Goal: Feedback & Contribution: Submit feedback/report problem

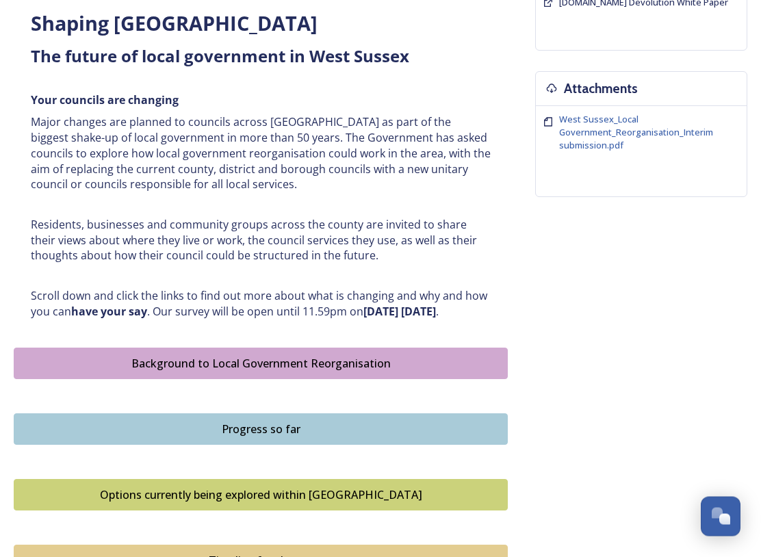
scroll to position [481, 0]
click at [331, 362] on div "Background to Local Government Reorganisation" at bounding box center [260, 363] width 479 height 16
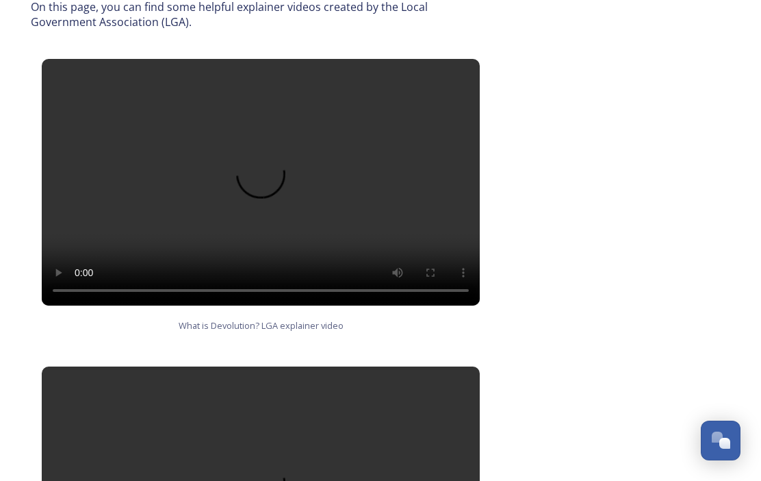
scroll to position [832, 0]
click at [272, 144] on video at bounding box center [261, 183] width 438 height 246
click at [278, 149] on video at bounding box center [261, 183] width 438 height 246
click at [271, 137] on video at bounding box center [261, 183] width 438 height 246
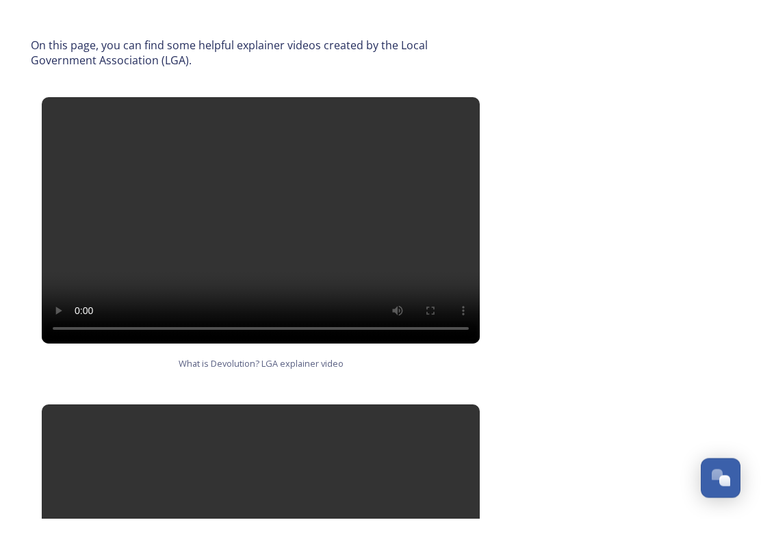
scroll to position [820, 0]
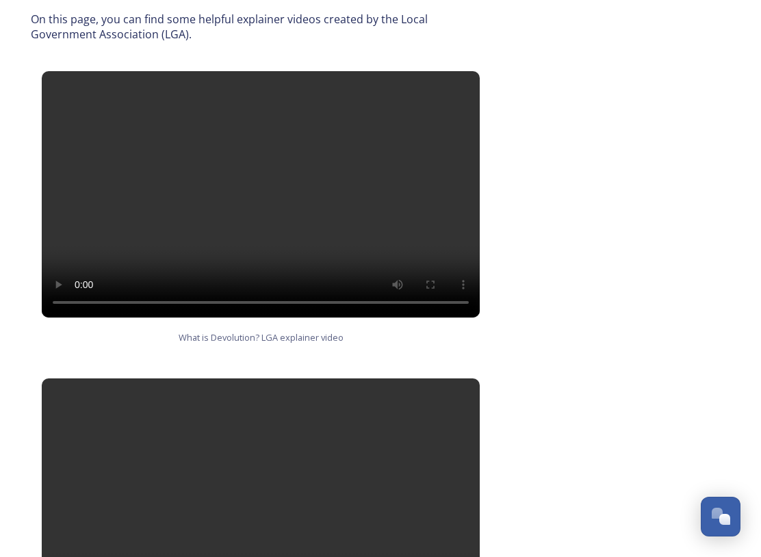
click at [268, 453] on video at bounding box center [261, 502] width 438 height 246
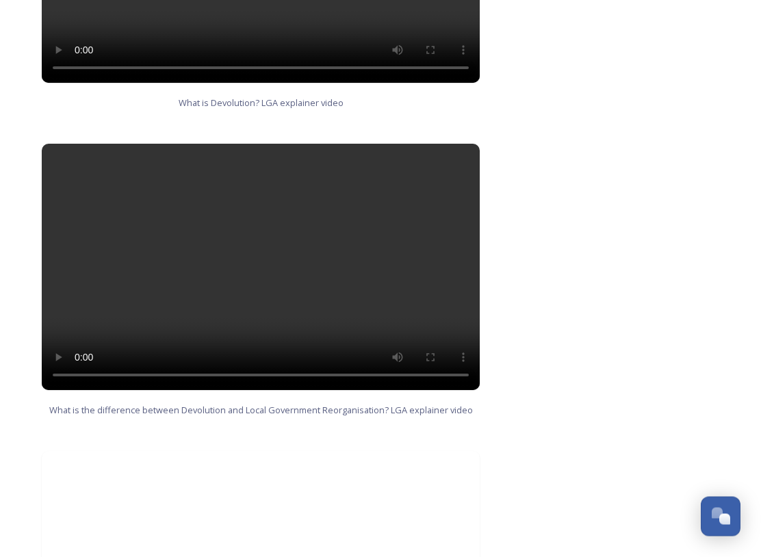
scroll to position [1056, 0]
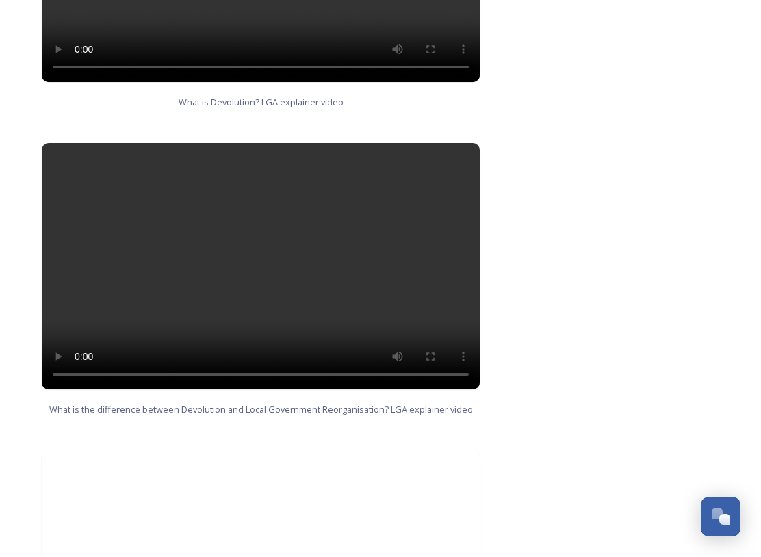
click at [472, 143] on video at bounding box center [261, 266] width 438 height 246
click at [266, 236] on video at bounding box center [261, 266] width 438 height 246
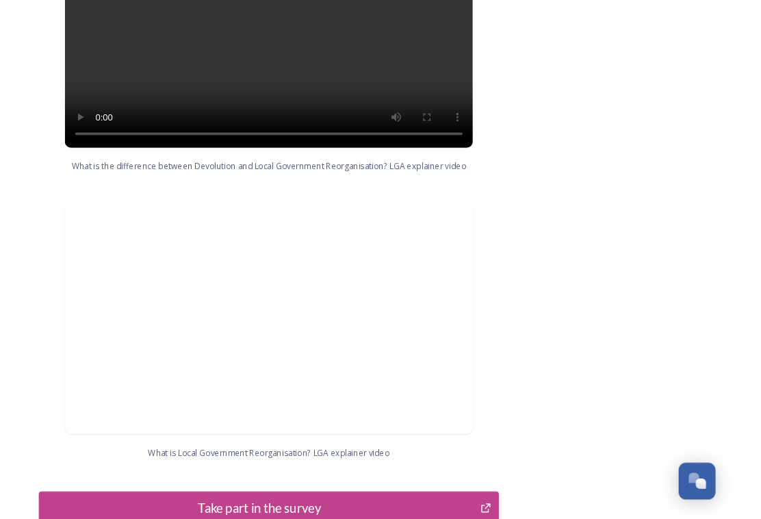
scroll to position [1287, 0]
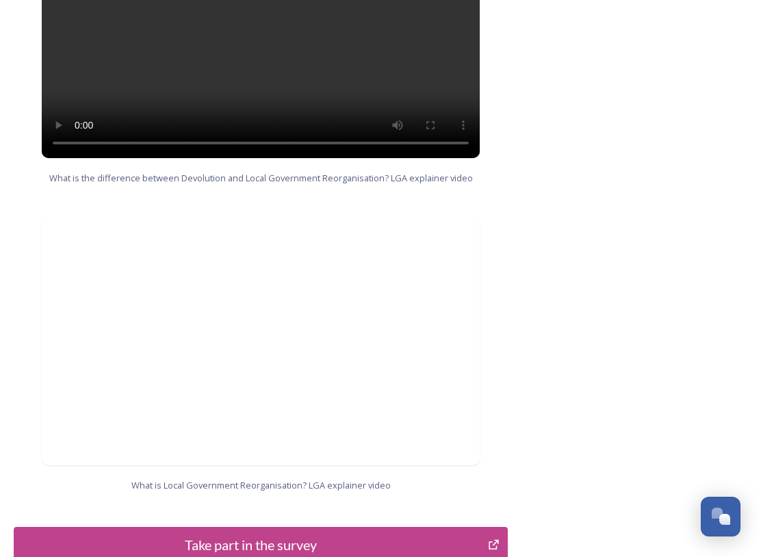
click at [440, 480] on div "Take part in the survey" at bounding box center [250, 545] width 459 height 21
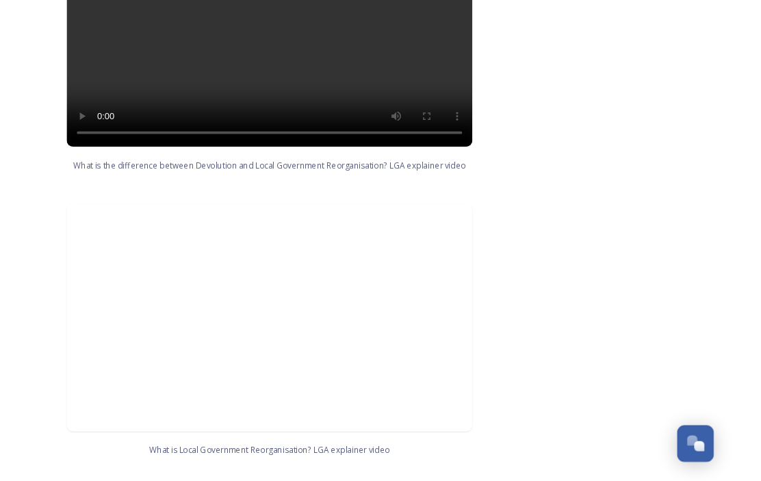
scroll to position [1325, 0]
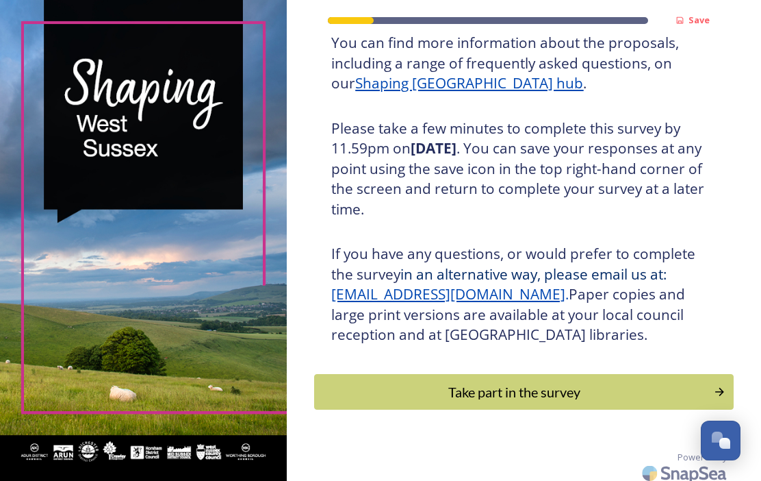
scroll to position [209, 0]
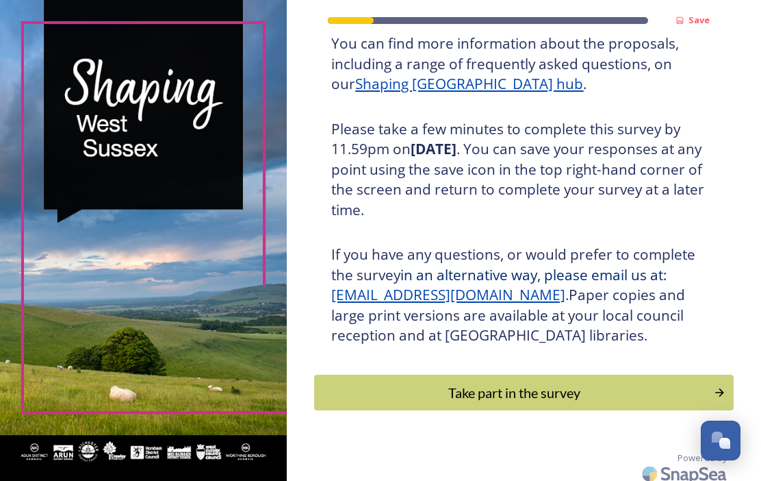
click at [587, 391] on div "Take part in the survey" at bounding box center [514, 392] width 385 height 21
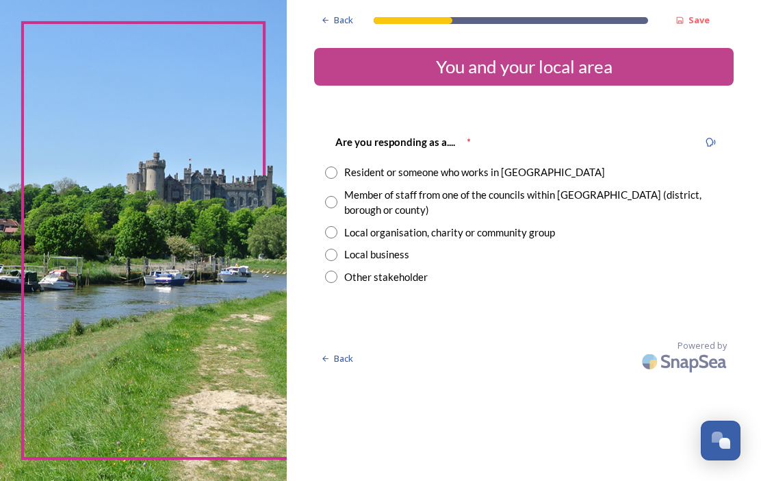
click at [337, 172] on input "radio" at bounding box center [331, 172] width 12 height 12
radio input "true"
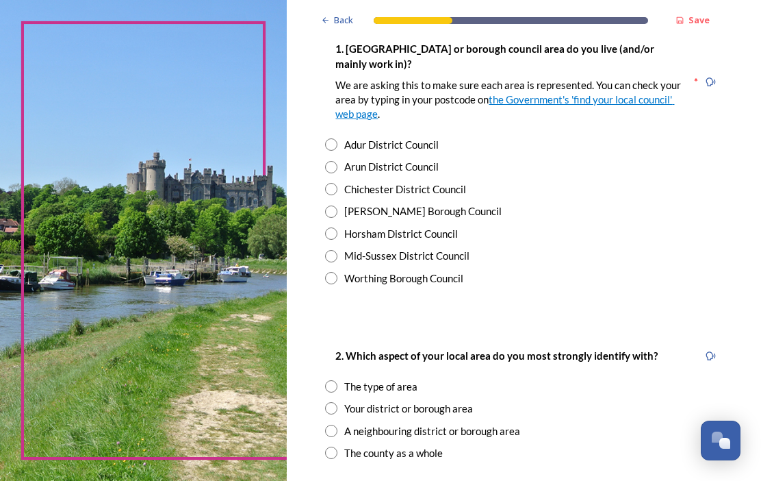
scroll to position [304, 0]
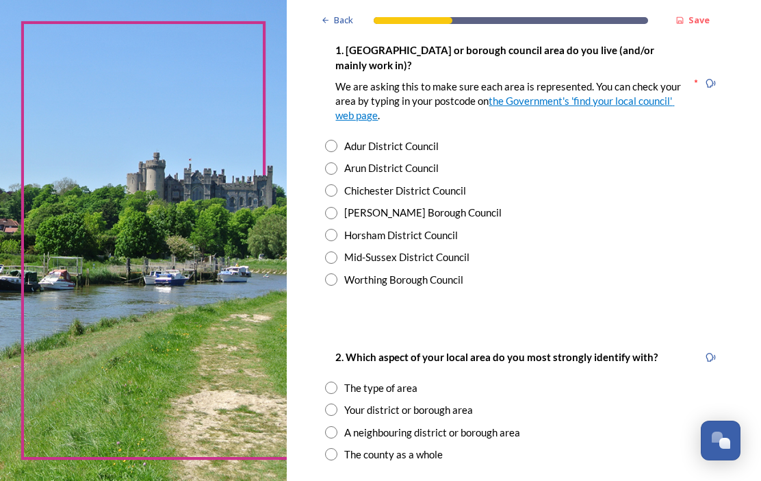
click at [337, 208] on input "radio" at bounding box center [331, 213] width 12 height 12
radio input "true"
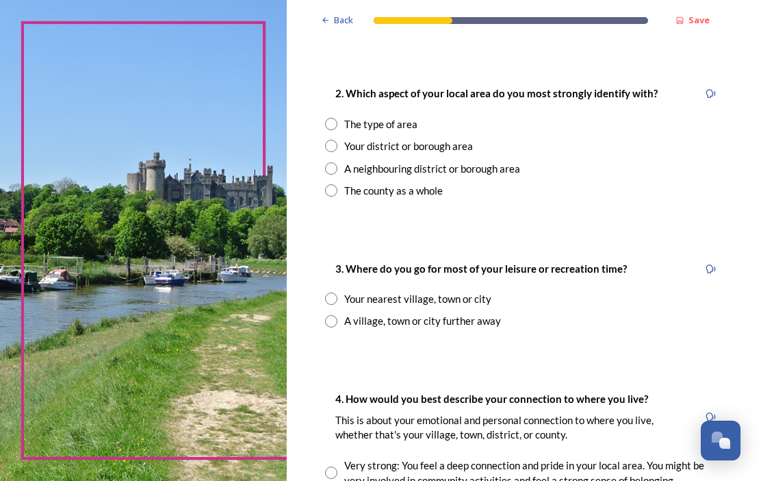
scroll to position [580, 0]
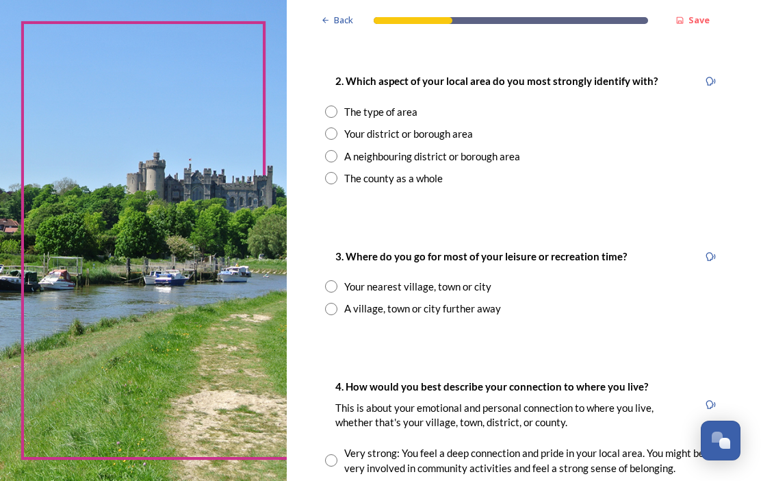
click at [337, 172] on input "radio" at bounding box center [331, 178] width 12 height 12
radio input "true"
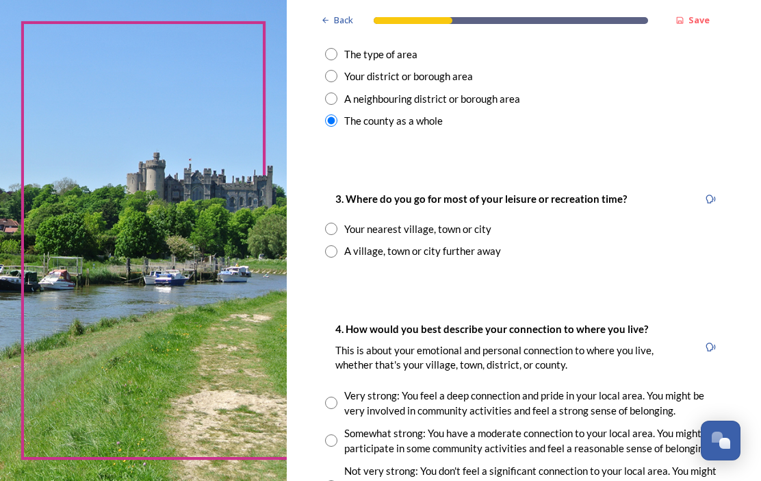
scroll to position [641, 0]
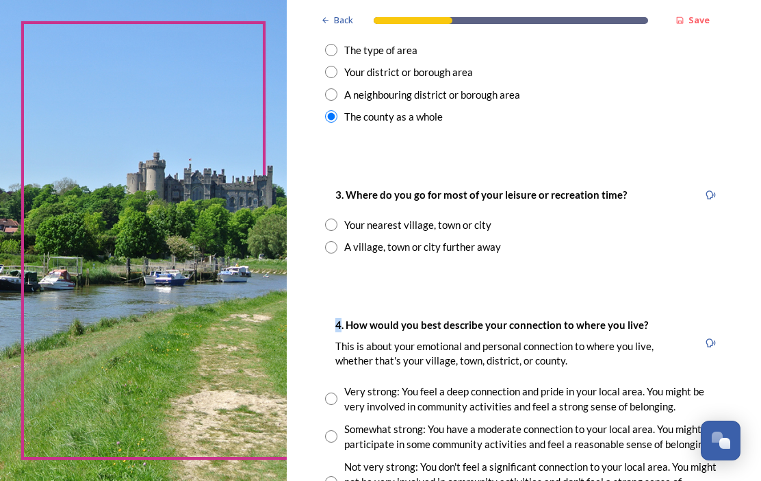
click at [689, 271] on div "Back Save You and your local area Are you responding as a.... * Resident or som…" at bounding box center [524, 195] width 420 height 1672
click at [475, 255] on div "3. Where do you go for most of your leisure or recreation time? Your nearest vi…" at bounding box center [524, 221] width 420 height 96
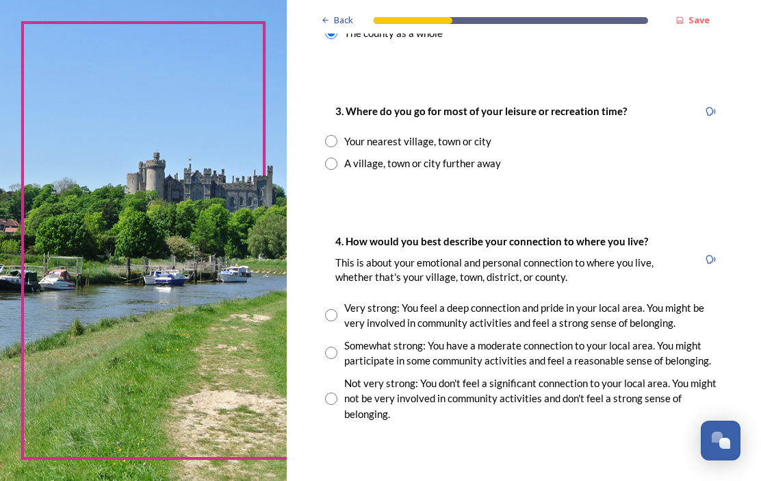
scroll to position [725, 0]
click at [337, 138] on input "radio" at bounding box center [331, 141] width 12 height 12
radio input "true"
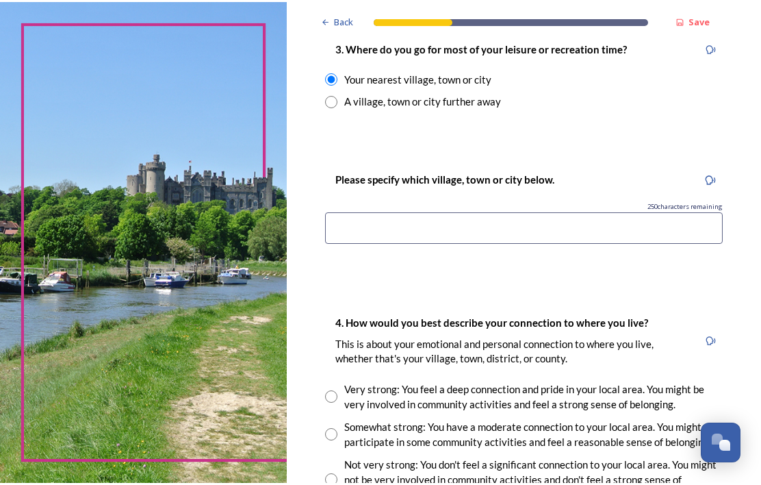
scroll to position [787, 0]
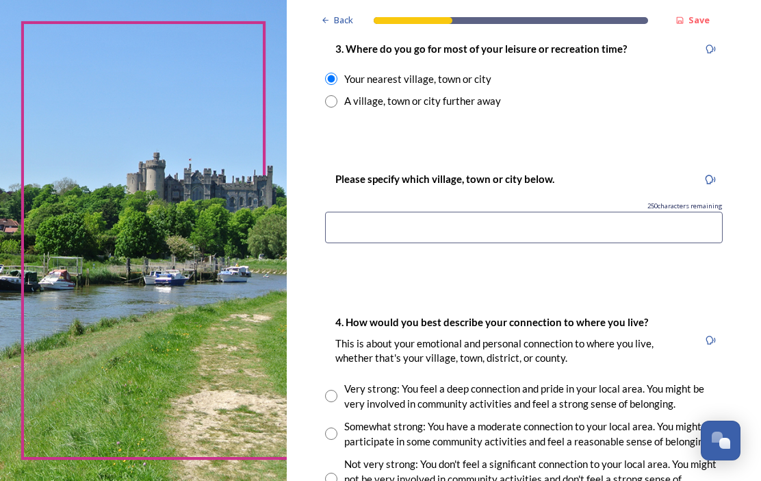
click at [371, 216] on input at bounding box center [524, 227] width 398 height 31
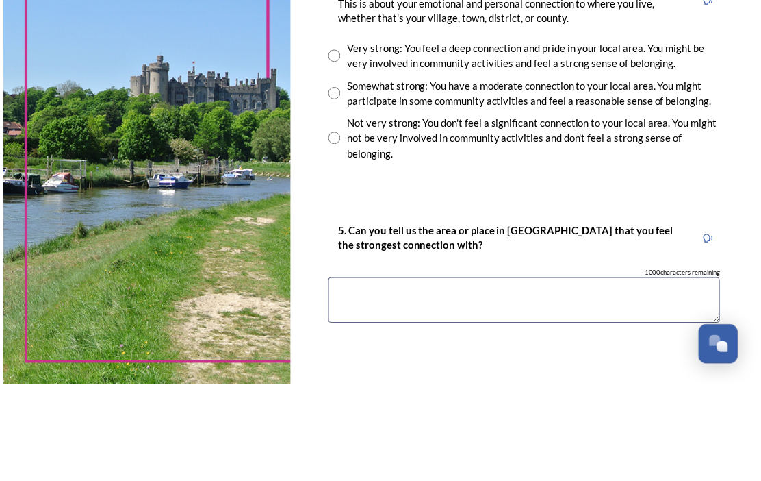
scroll to position [1036, 0]
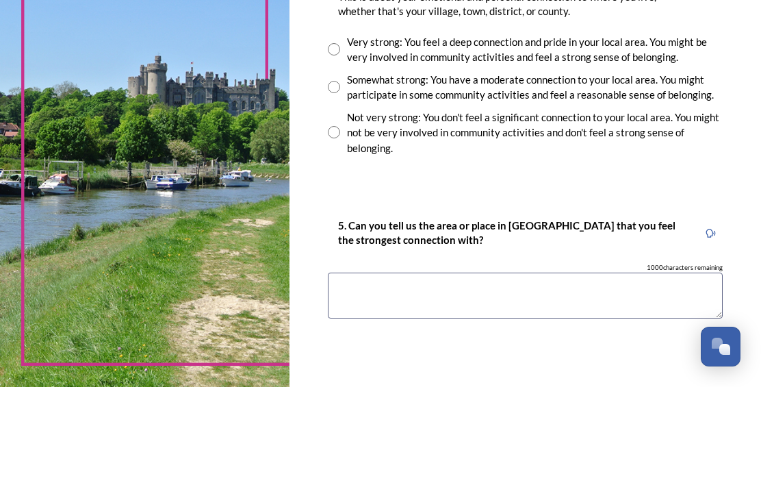
type input "Crawley"
click at [355, 207] on div "Not very strong: You don't feel a significant connection to your local area. Yo…" at bounding box center [525, 230] width 395 height 47
radio input "true"
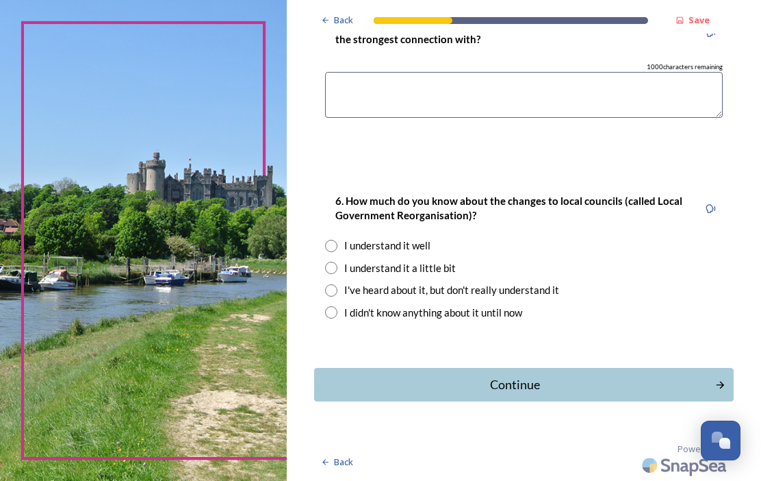
scroll to position [1334, 0]
click at [686, 319] on div "I didn't know anything about it until now" at bounding box center [524, 313] width 398 height 16
radio input "true"
click at [337, 275] on input "radio" at bounding box center [331, 268] width 12 height 12
radio input "true"
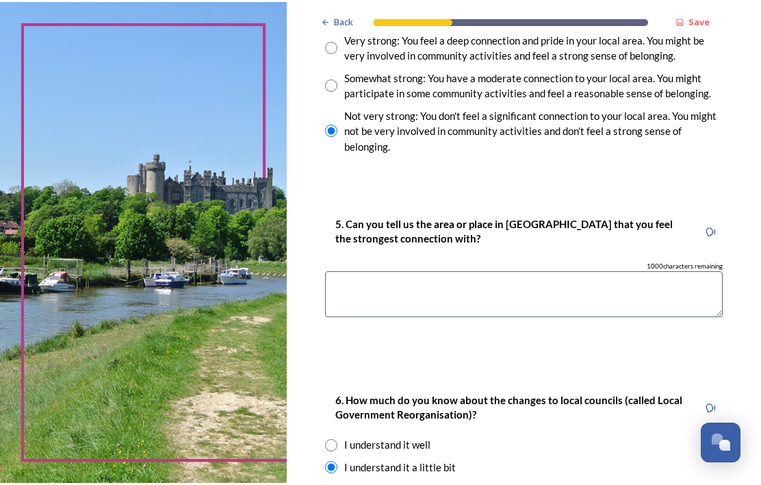
scroll to position [1136, 0]
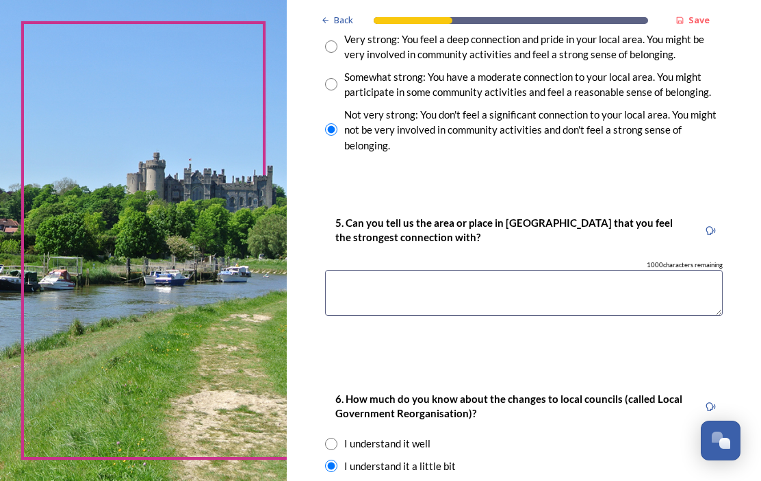
click at [366, 290] on textarea at bounding box center [524, 293] width 398 height 46
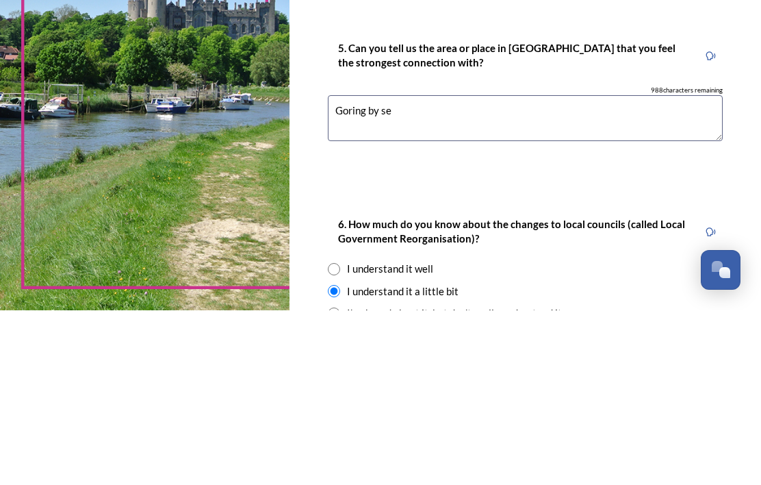
type textarea "Goring by sea"
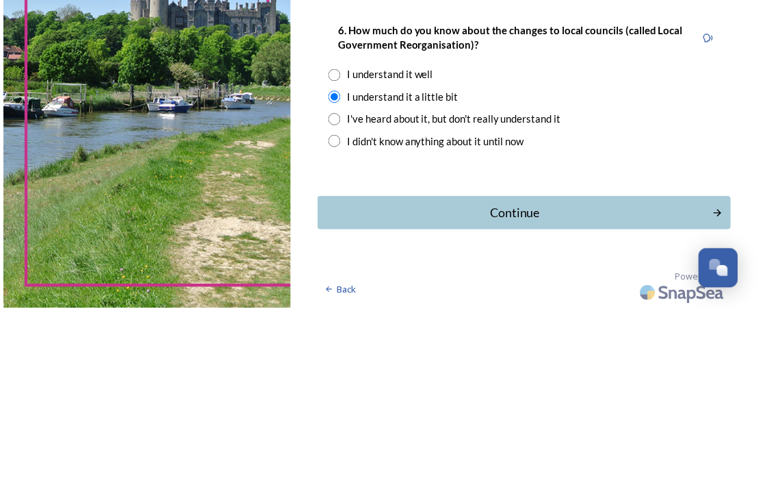
scroll to position [1329, 0]
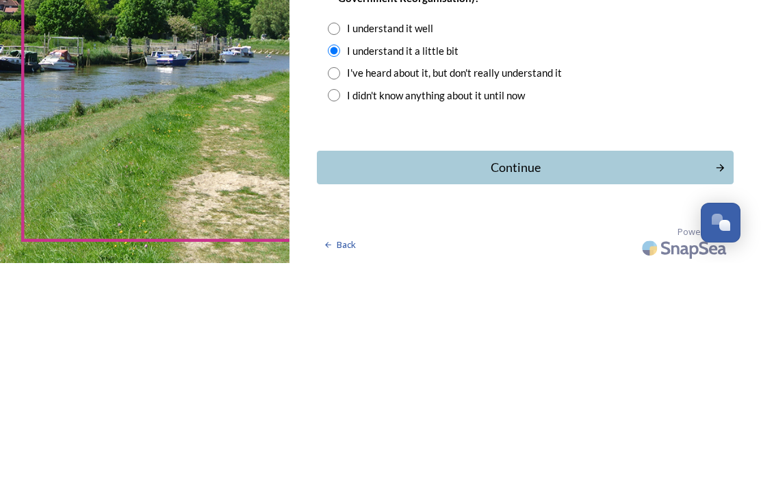
click at [639, 380] on div "Continue" at bounding box center [515, 389] width 383 height 18
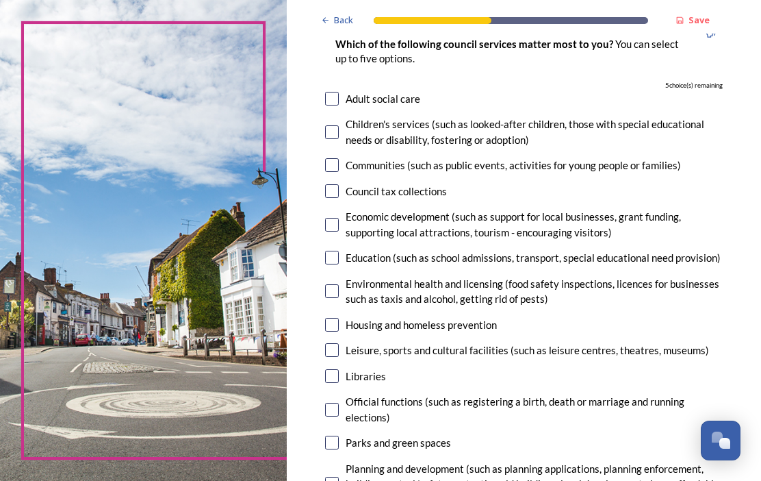
scroll to position [136, 0]
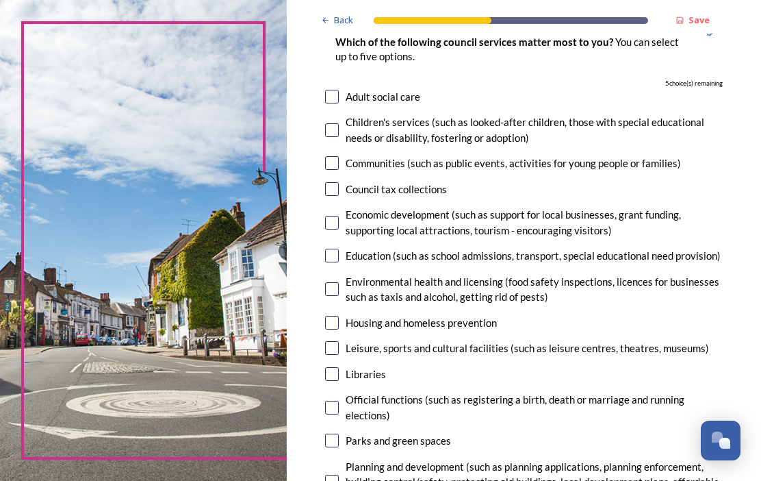
click at [670, 325] on div "Housing and homeless prevention" at bounding box center [524, 323] width 398 height 16
checkbox input "true"
click at [722, 229] on div "Economic development (such as support for local businesses, grant funding, supp…" at bounding box center [534, 222] width 377 height 31
checkbox input "true"
click at [694, 264] on div "Education (such as school admissions, transport, special educational need provi…" at bounding box center [533, 256] width 375 height 16
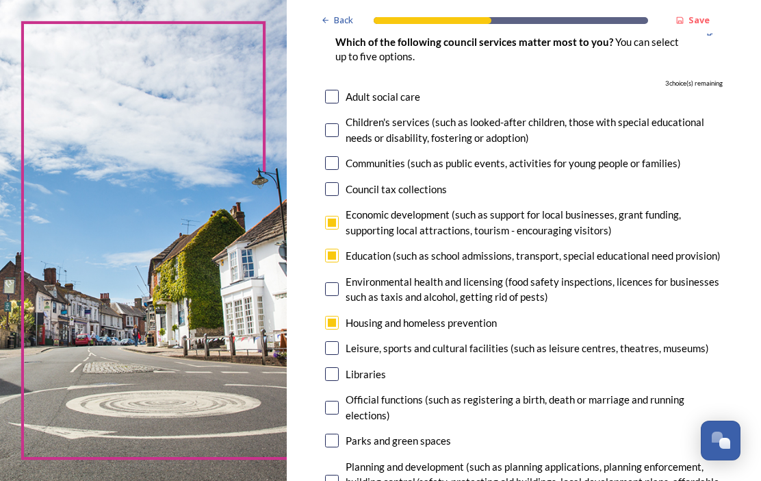
checkbox input "true"
click at [367, 221] on div "Economic development (such as support for local businesses, grant funding, supp…" at bounding box center [534, 222] width 377 height 31
checkbox input "false"
click at [339, 262] on input "checkbox" at bounding box center [332, 255] width 14 height 14
checkbox input "false"
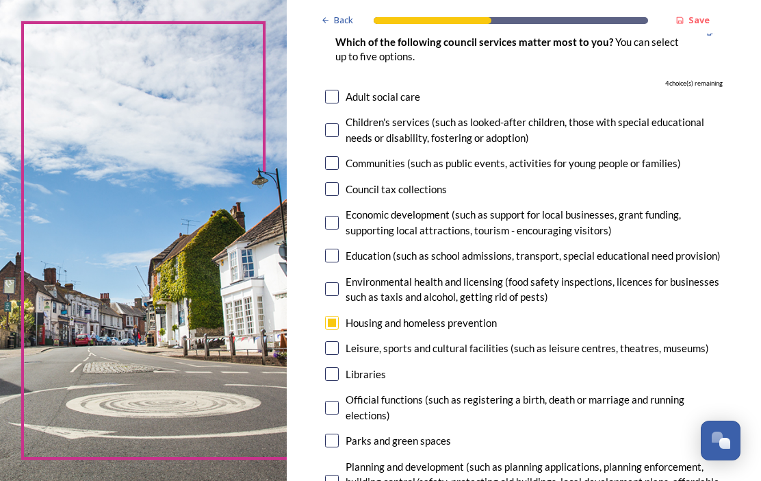
click at [339, 329] on input "checkbox" at bounding box center [332, 323] width 14 height 14
checkbox input "false"
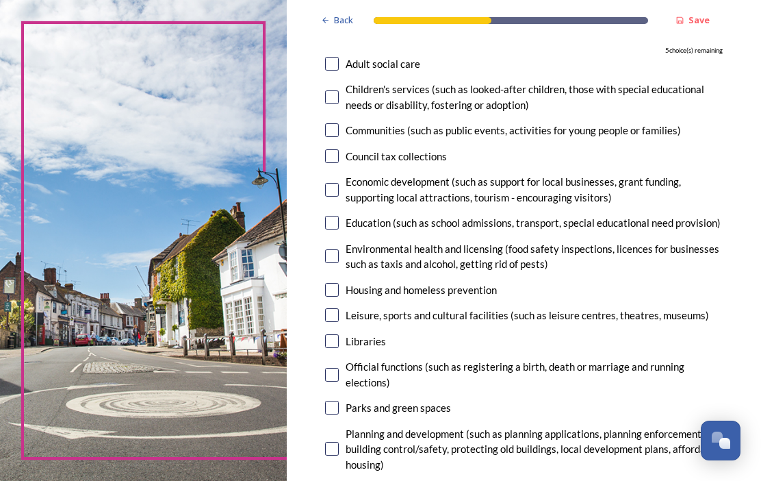
scroll to position [175, 0]
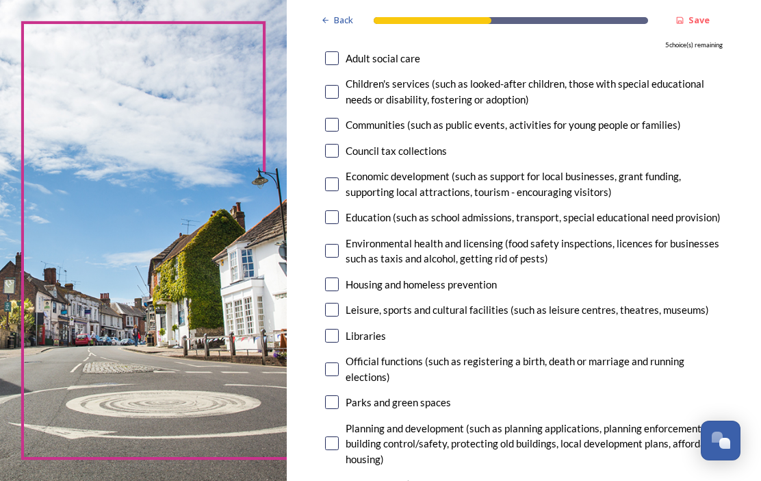
click at [339, 184] on input "checkbox" at bounding box center [332, 184] width 14 height 14
checkbox input "true"
click at [339, 221] on input "checkbox" at bounding box center [332, 217] width 14 height 14
checkbox input "true"
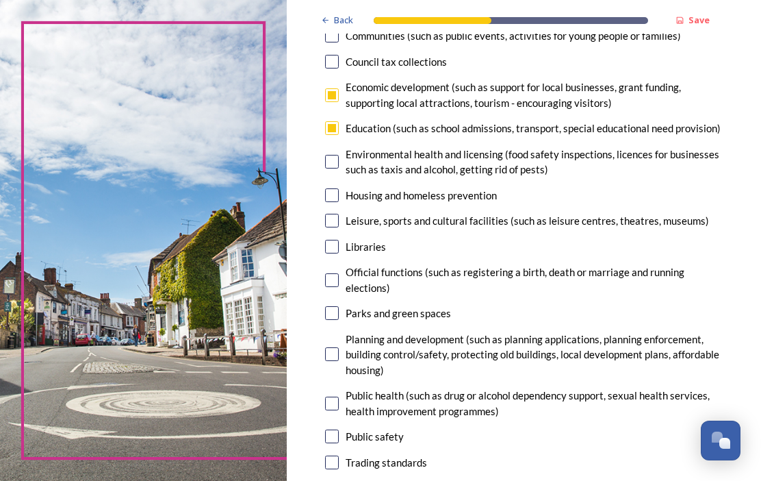
scroll to position [265, 0]
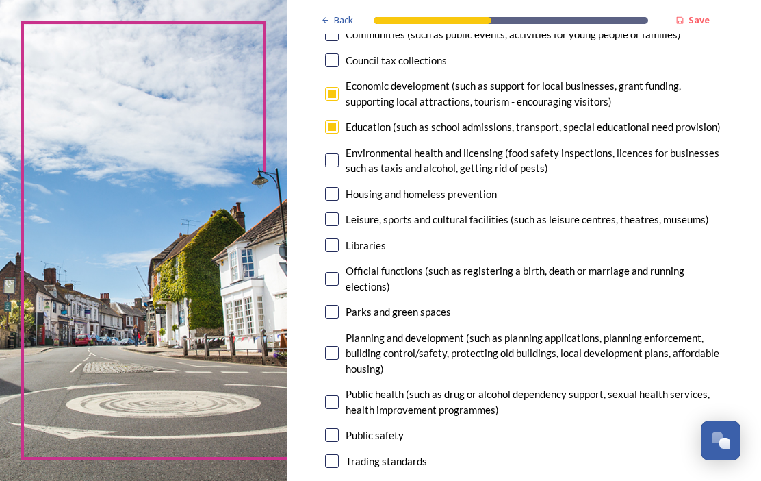
click at [339, 167] on input "checkbox" at bounding box center [332, 160] width 14 height 14
checkbox input "true"
click at [339, 201] on input "checkbox" at bounding box center [332, 194] width 14 height 14
checkbox input "true"
click at [339, 226] on input "checkbox" at bounding box center [332, 219] width 14 height 14
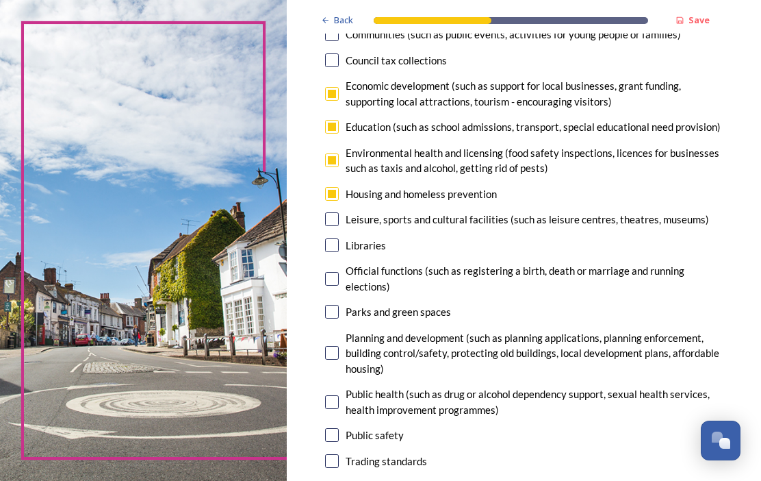
checkbox input "true"
click at [339, 252] on input "checkbox" at bounding box center [332, 245] width 14 height 14
click at [361, 248] on div "Libraries" at bounding box center [524, 246] width 398 height 16
click at [339, 252] on input "checkbox" at bounding box center [332, 245] width 14 height 14
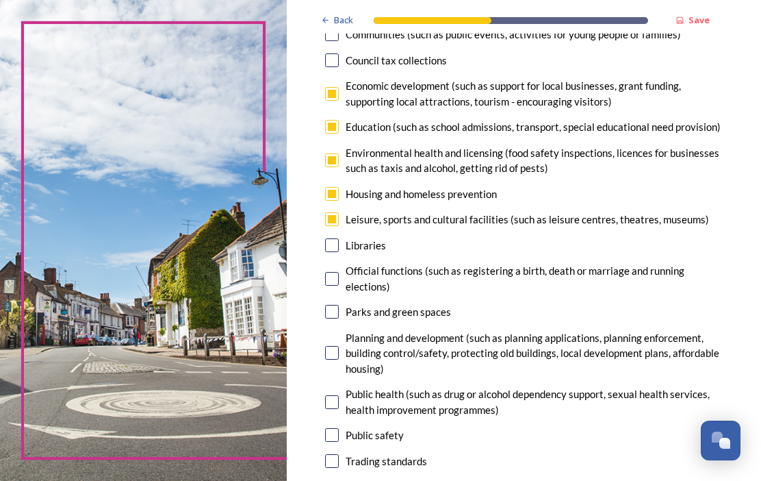
click at [339, 252] on input "checkbox" at bounding box center [332, 245] width 14 height 14
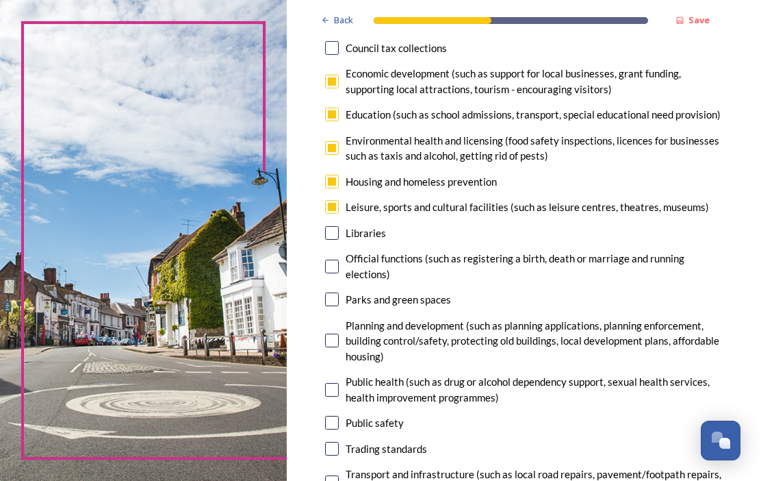
scroll to position [277, 0]
click at [339, 240] on input "checkbox" at bounding box center [332, 233] width 14 height 14
checkbox input "false"
click at [339, 273] on input "checkbox" at bounding box center [332, 266] width 14 height 14
checkbox input "false"
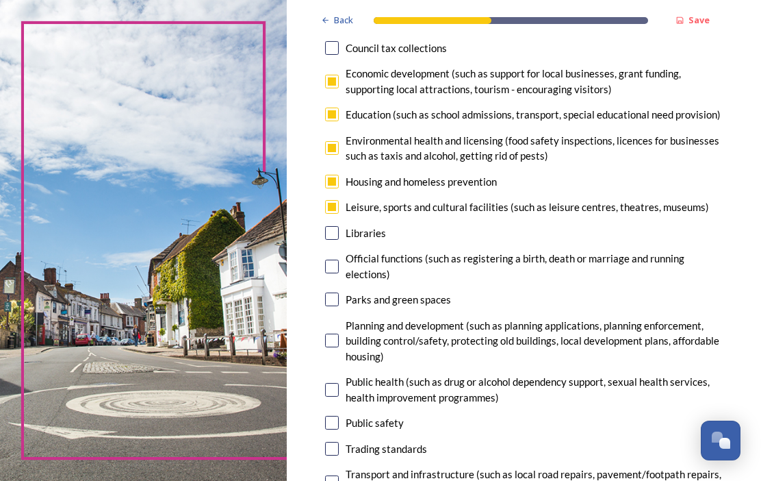
click at [339, 305] on input "checkbox" at bounding box center [332, 299] width 14 height 14
checkbox input "false"
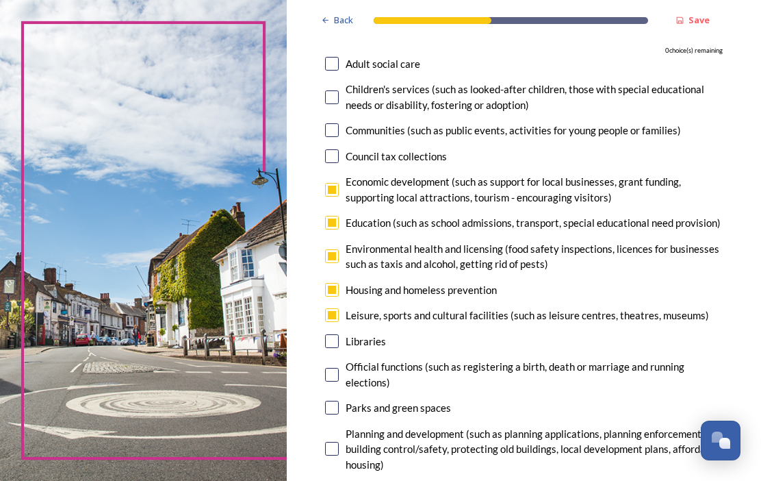
scroll to position [170, 0]
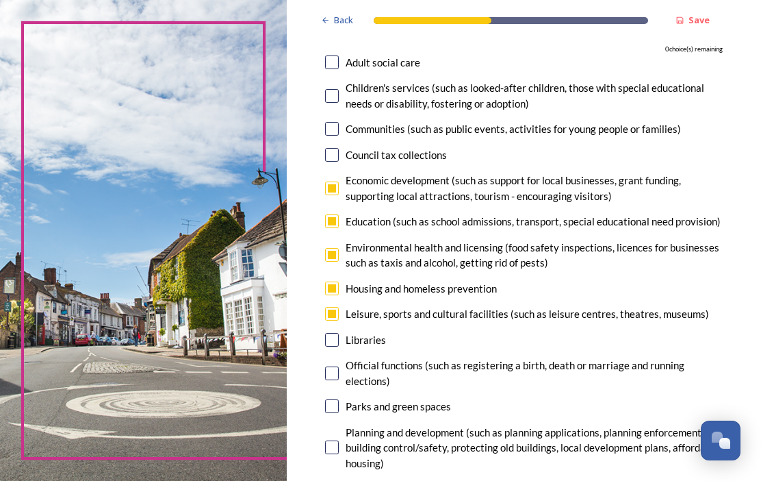
click at [667, 322] on div "Leisure, sports and cultural facilities (such as leisure centres, theatres, mus…" at bounding box center [528, 314] width 364 height 16
checkbox input "false"
click at [385, 229] on div "Education (such as school admissions, transport, special educational need provi…" at bounding box center [533, 222] width 375 height 16
checkbox input "false"
click at [576, 180] on div "Economic development (such as support for local businesses, grant funding, supp…" at bounding box center [534, 188] width 377 height 31
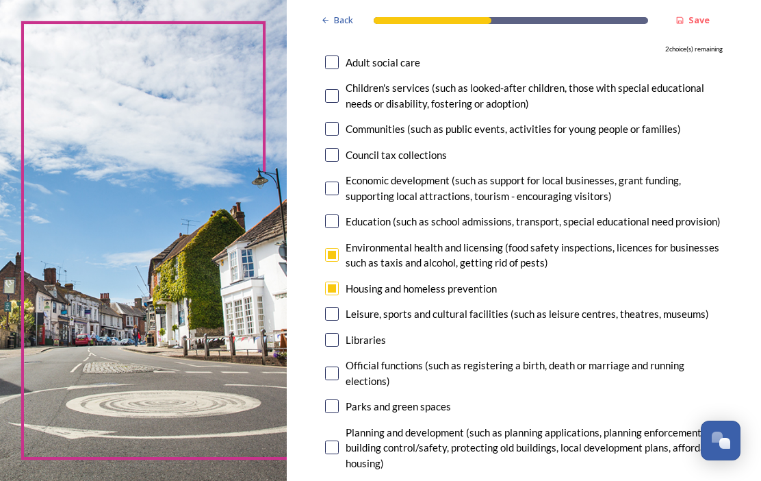
checkbox input "false"
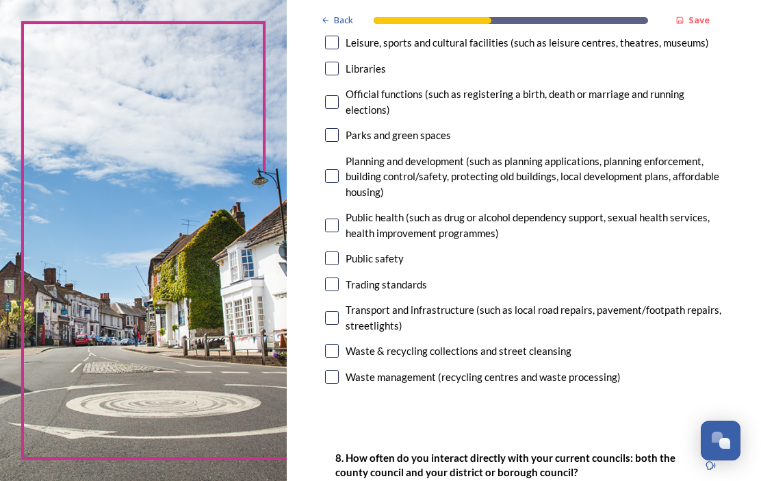
scroll to position [442, 0]
click at [339, 75] on input "checkbox" at bounding box center [332, 69] width 14 height 14
checkbox input "true"
click at [339, 142] on input "checkbox" at bounding box center [332, 135] width 14 height 14
checkbox input "true"
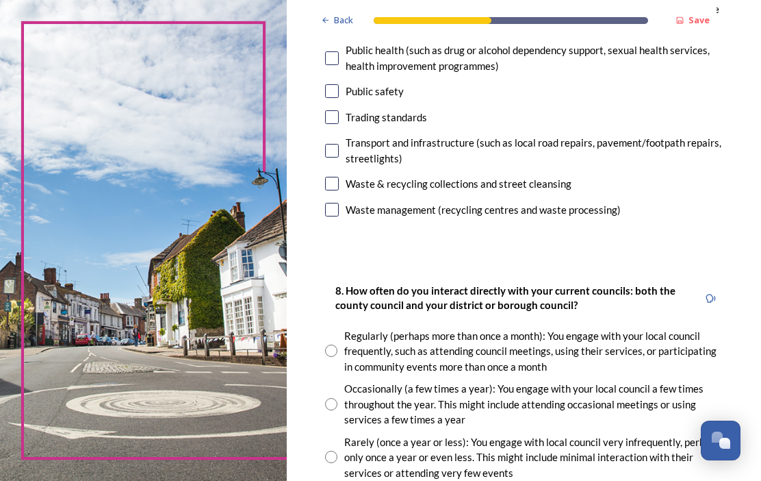
scroll to position [610, 0]
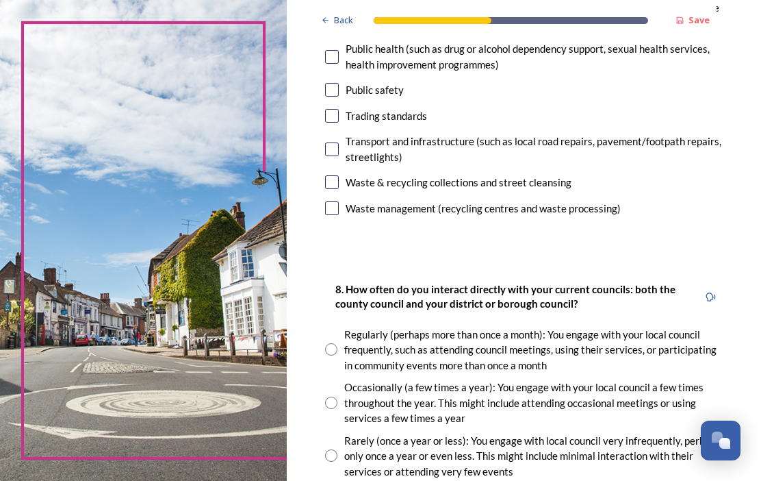
click at [339, 186] on input "checkbox" at bounding box center [332, 182] width 14 height 14
checkbox input "true"
click at [339, 207] on input "checkbox" at bounding box center [332, 208] width 14 height 14
click at [339, 215] on input "checkbox" at bounding box center [332, 208] width 14 height 14
checkbox input "false"
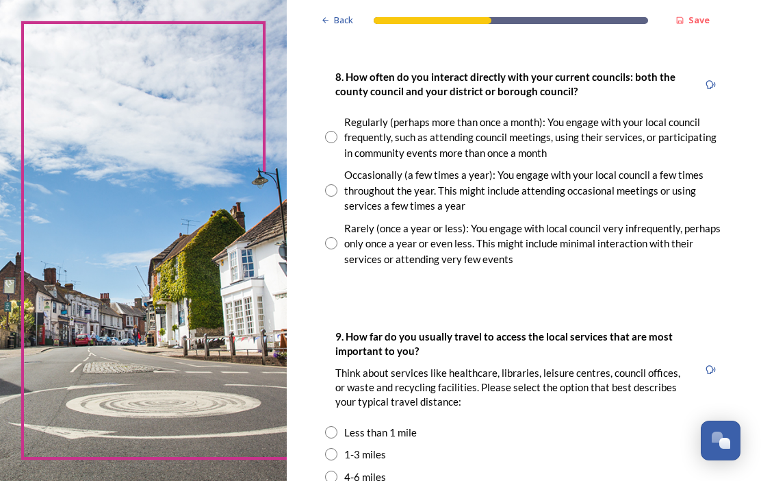
scroll to position [822, 0]
click at [729, 310] on div "Back Save Your local services 7. Council services will continue, no matter what…" at bounding box center [524, 112] width 420 height 1869
click at [722, 315] on div "Back Save Your local services 7. Council services will continue, no matter what…" at bounding box center [524, 112] width 420 height 1869
click at [729, 297] on div "Back Save Your local services 7. Council services will continue, no matter what…" at bounding box center [524, 112] width 420 height 1869
click at [742, 293] on div "Back Save Your local services 7. Council services will continue, no matter what…" at bounding box center [524, 112] width 474 height 1869
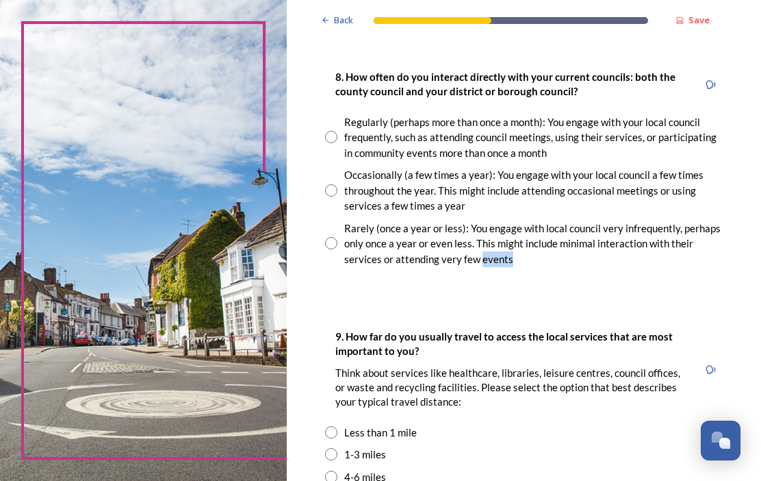
click at [746, 292] on div "Back Save Your local services 7. Council services will continue, no matter what…" at bounding box center [524, 112] width 474 height 1869
click at [357, 243] on div "Rarely (once a year or less): You engage with local council very infrequently, …" at bounding box center [524, 243] width 398 height 47
radio input "true"
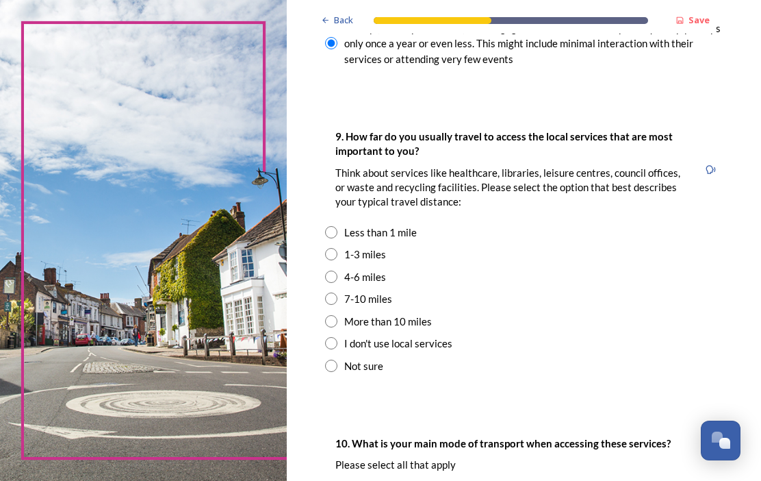
scroll to position [1030, 0]
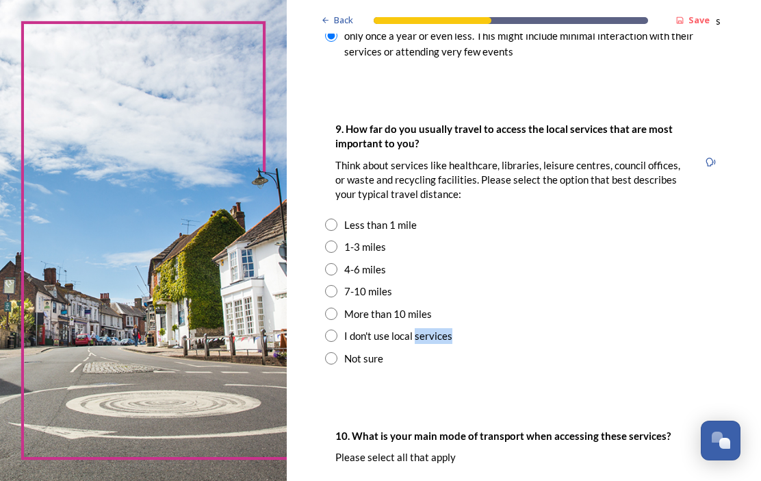
click at [668, 363] on div "Not sure" at bounding box center [524, 358] width 398 height 16
radio input "true"
click at [689, 340] on div "I don't use local services" at bounding box center [524, 336] width 398 height 16
click at [706, 329] on div "I don't use local services" at bounding box center [524, 336] width 398 height 16
radio input "false"
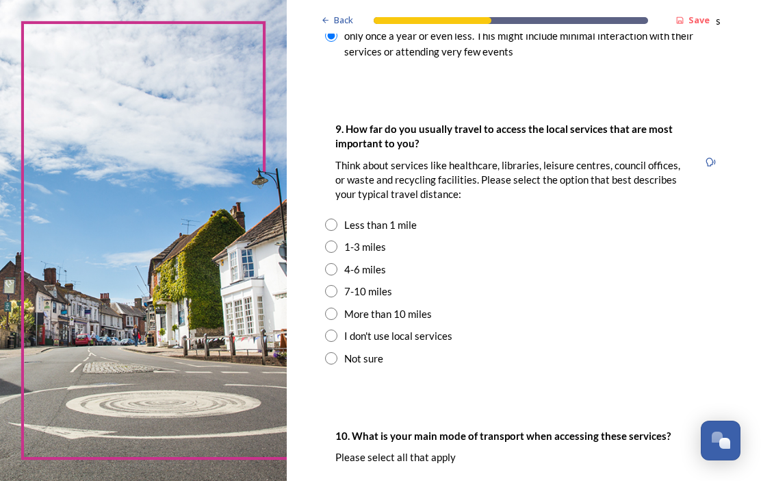
click at [337, 292] on input "radio" at bounding box center [331, 291] width 12 height 12
radio input "true"
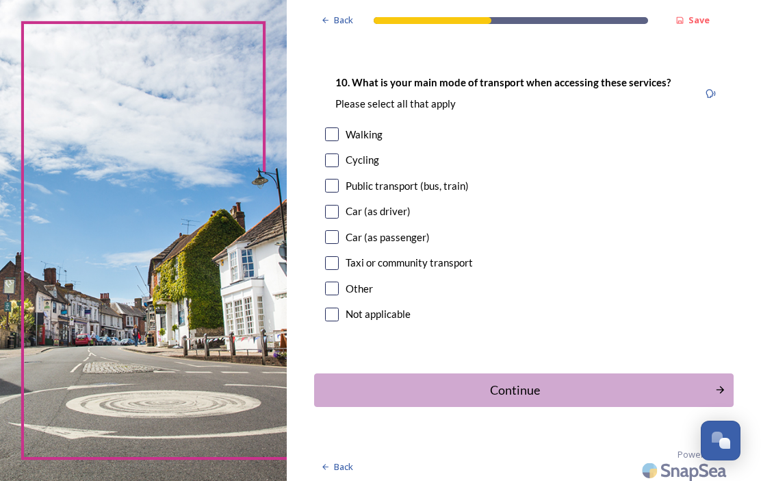
scroll to position [1382, 0]
click at [339, 209] on input "checkbox" at bounding box center [332, 212] width 14 height 14
checkbox input "true"
click at [620, 385] on div "Continue" at bounding box center [514, 390] width 385 height 18
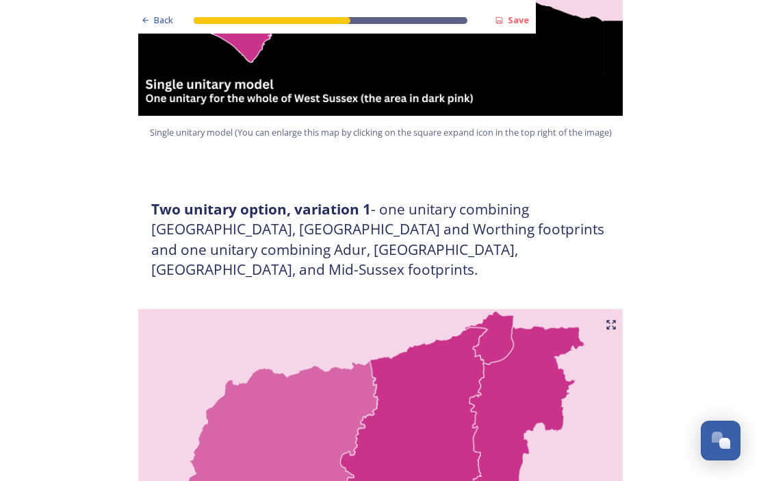
scroll to position [622, 0]
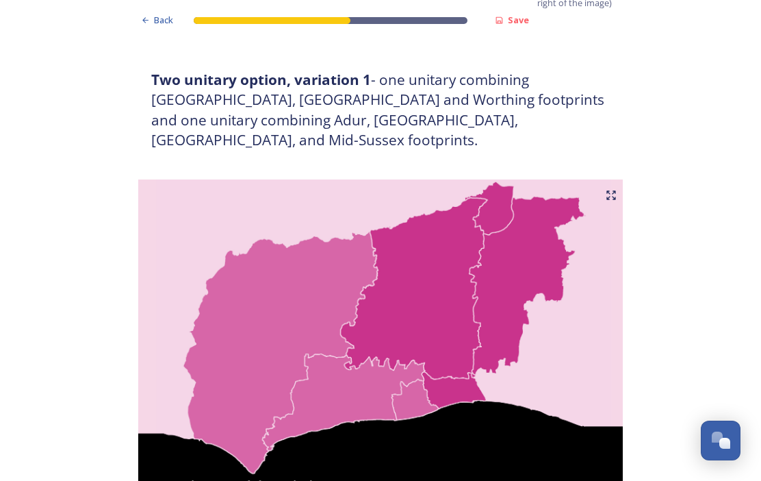
scroll to position [751, 0]
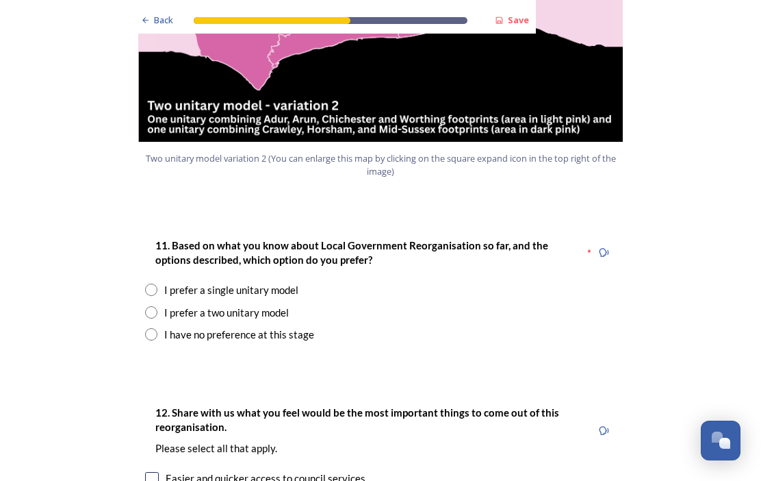
scroll to position [1680, 0]
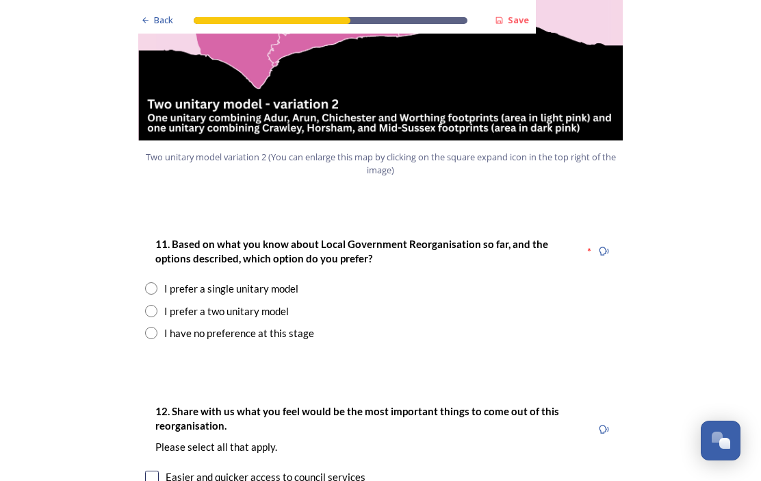
click at [740, 314] on div "Back Save Prioritising future services As explained on our Shaping West Sussex …" at bounding box center [380, 457] width 761 height 4274
click at [153, 282] on input "radio" at bounding box center [151, 288] width 12 height 12
radio input "true"
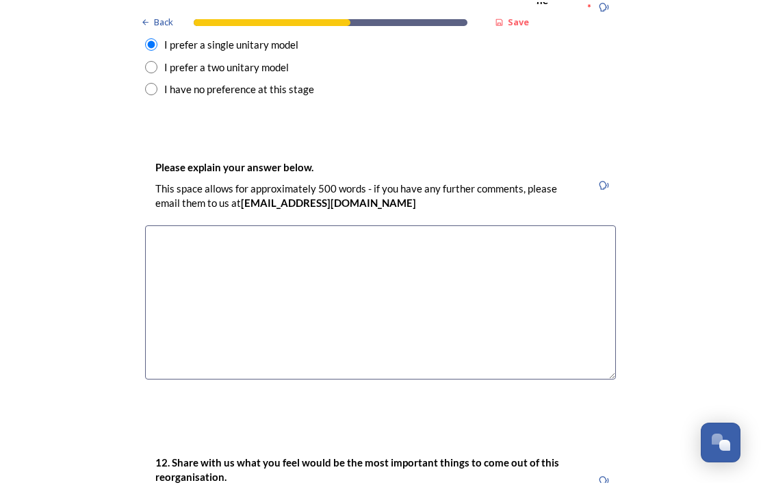
scroll to position [1926, 0]
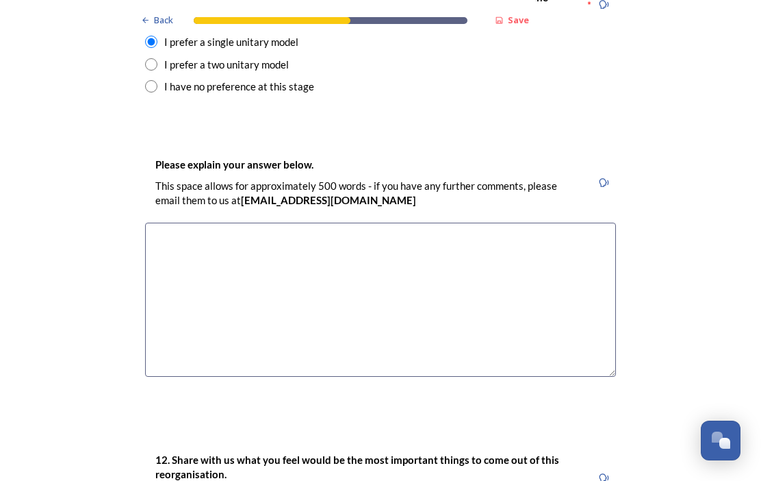
click at [168, 222] on textarea at bounding box center [380, 299] width 471 height 154
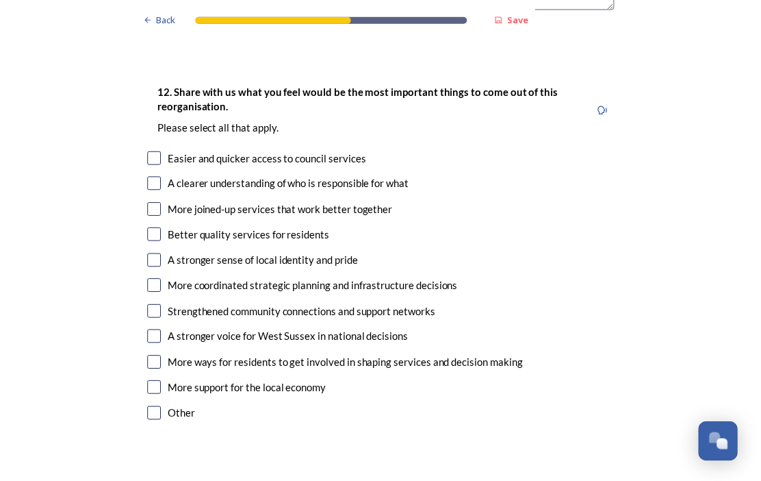
scroll to position [2295, 0]
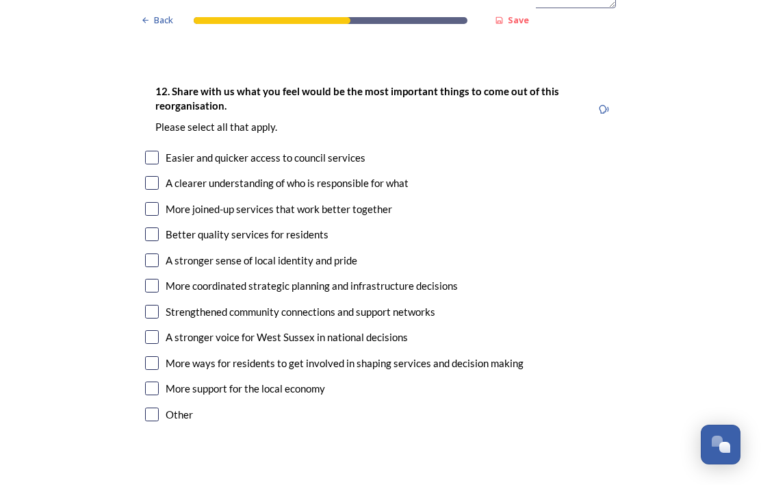
type textarea "This would be combining east and West Sussex back into one county as it used to…"
click at [157, 176] on input "checkbox" at bounding box center [152, 183] width 14 height 14
checkbox input "true"
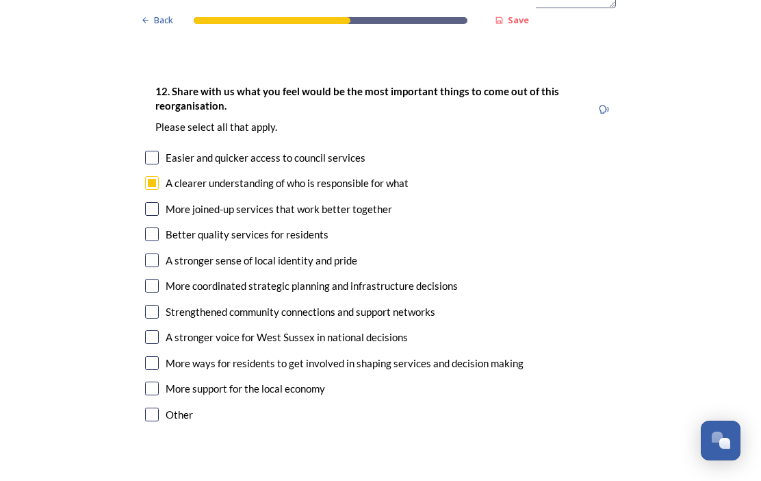
click at [154, 202] on input "checkbox" at bounding box center [152, 209] width 14 height 14
checkbox input "true"
click at [154, 227] on input "checkbox" at bounding box center [152, 234] width 14 height 14
checkbox input "true"
click at [152, 253] on input "checkbox" at bounding box center [152, 260] width 14 height 14
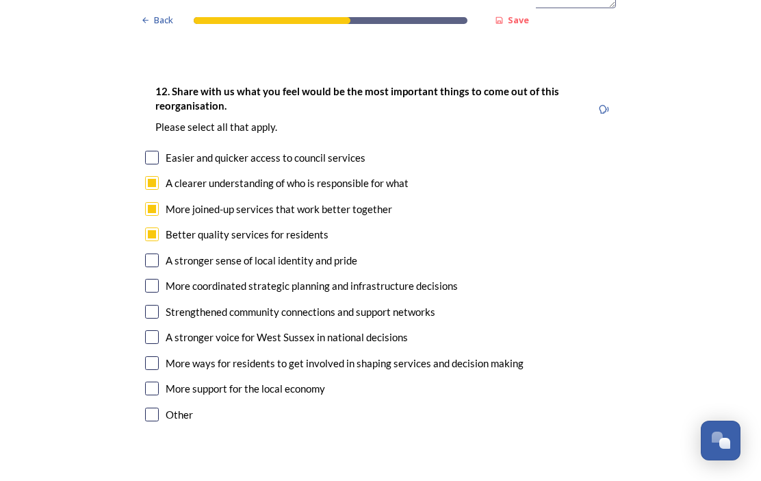
checkbox input "true"
click at [157, 330] on input "checkbox" at bounding box center [152, 337] width 14 height 14
checkbox input "true"
click at [157, 151] on input "checkbox" at bounding box center [152, 158] width 14 height 14
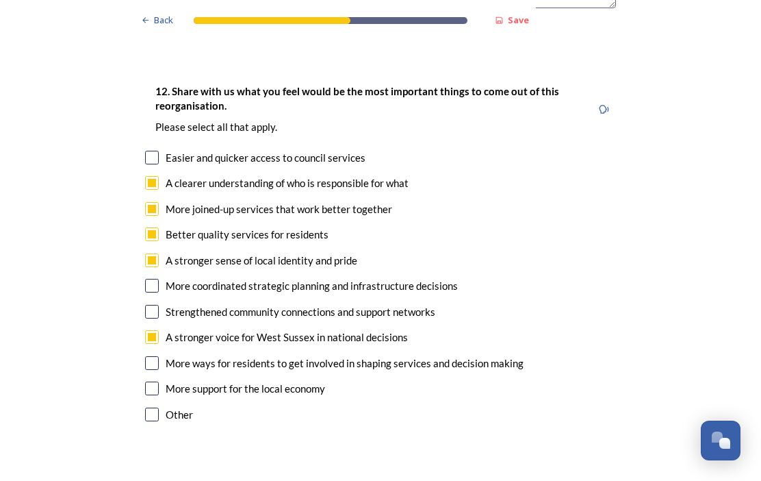
checkbox input "true"
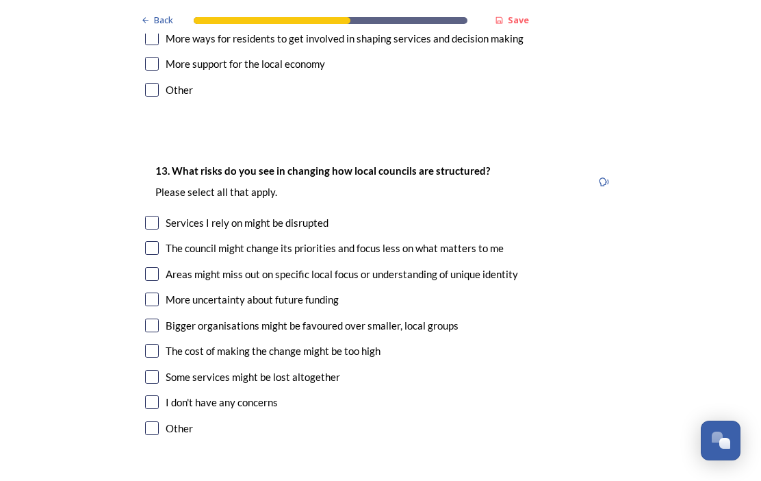
scroll to position [2613, 0]
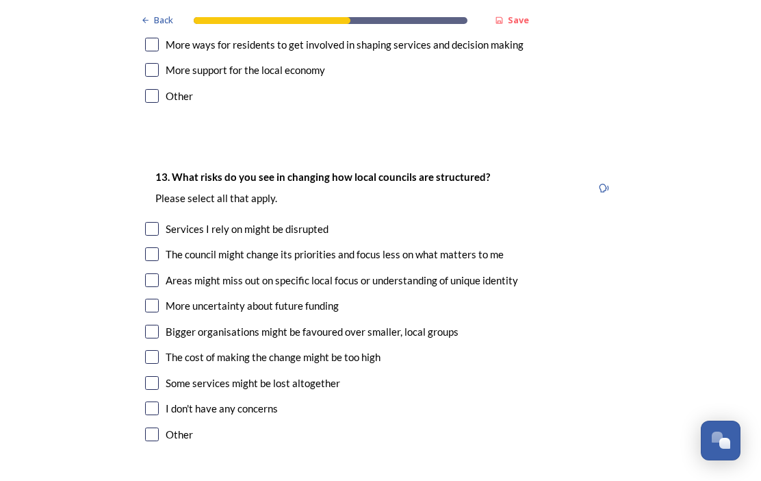
click at [611, 400] on div "I don't have any concerns" at bounding box center [380, 408] width 471 height 16
click at [607, 400] on div "I don't have any concerns" at bounding box center [380, 408] width 471 height 16
checkbox input "false"
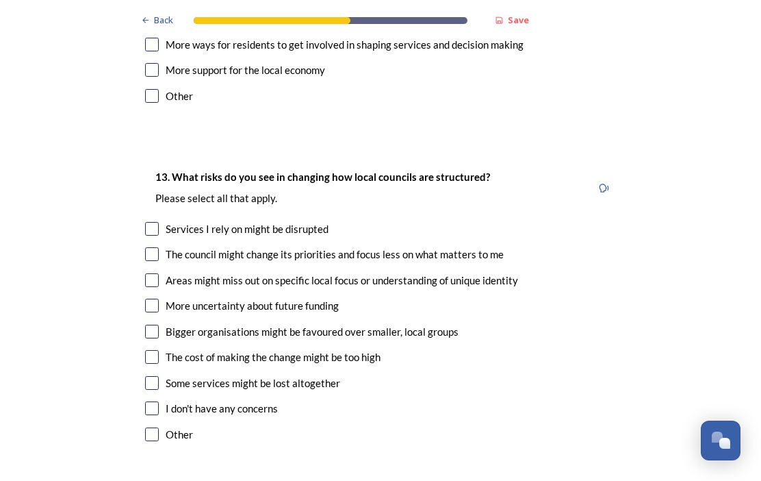
click at [156, 273] on input "checkbox" at bounding box center [152, 280] width 14 height 14
checkbox input "true"
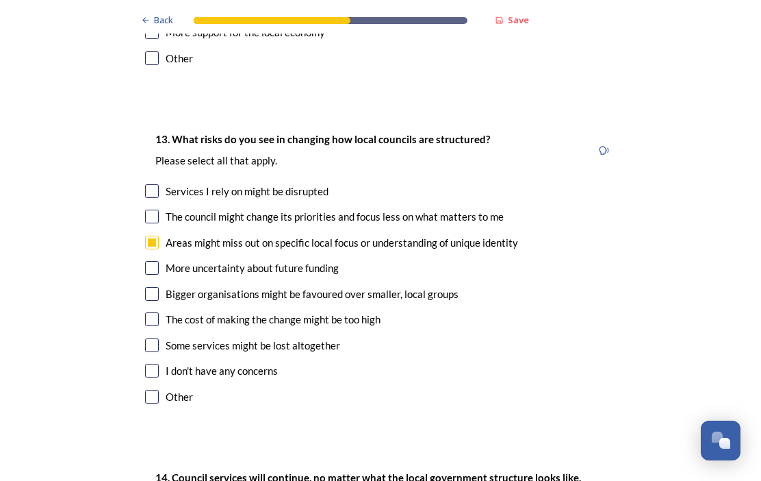
scroll to position [2651, 0]
click at [157, 287] on input "checkbox" at bounding box center [152, 294] width 14 height 14
checkbox input "true"
click at [162, 311] on div "The cost of making the change might be too high" at bounding box center [380, 319] width 471 height 16
checkbox input "true"
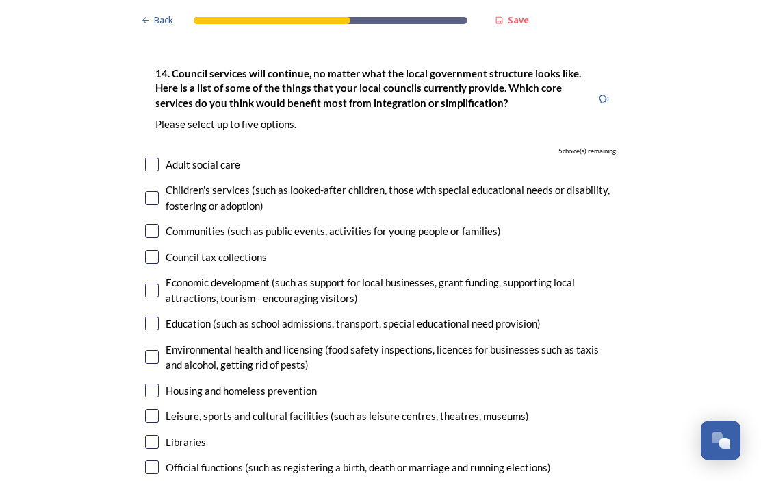
scroll to position [3055, 0]
click at [157, 157] on input "checkbox" at bounding box center [152, 164] width 14 height 14
checkbox input "true"
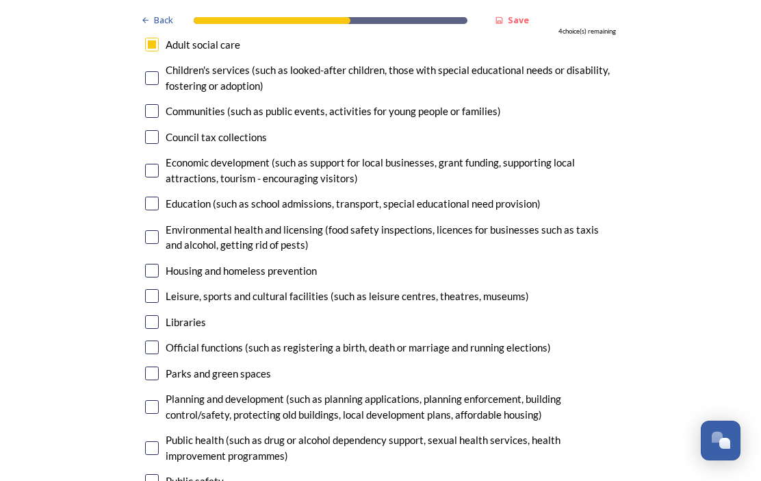
scroll to position [3172, 0]
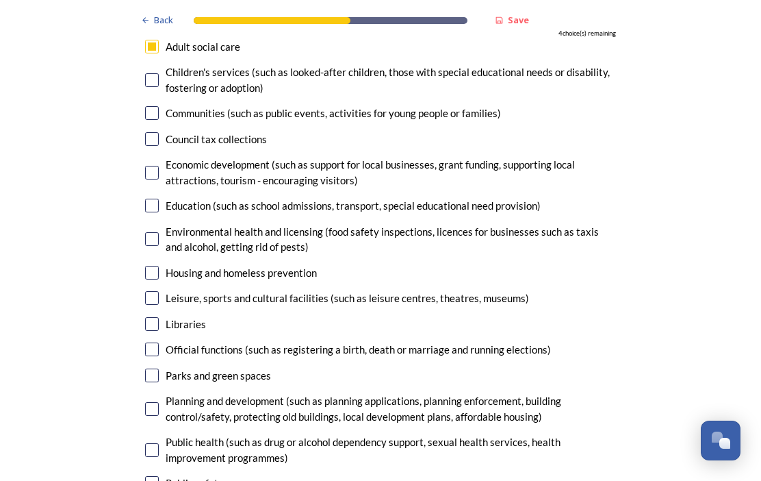
click at [153, 132] on input "checkbox" at bounding box center [152, 139] width 14 height 14
checkbox input "true"
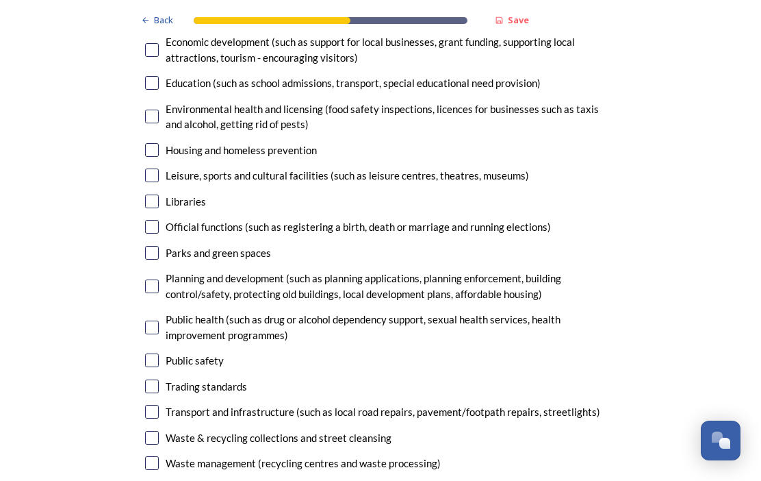
scroll to position [3289, 0]
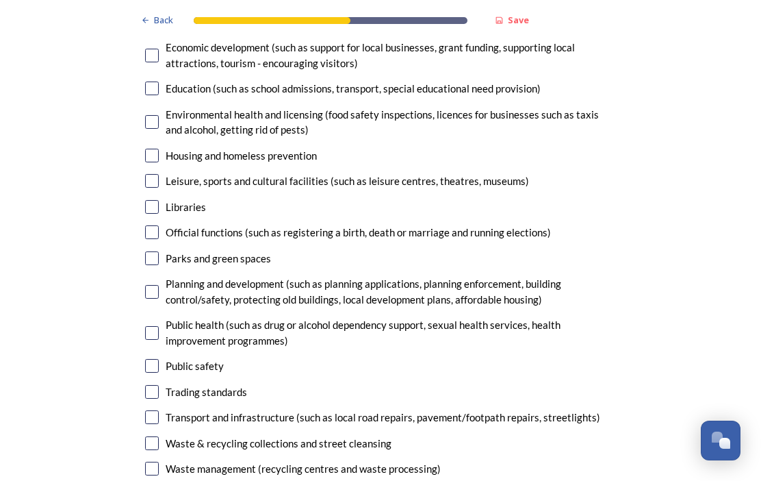
click at [155, 115] on input "checkbox" at bounding box center [152, 122] width 14 height 14
checkbox input "true"
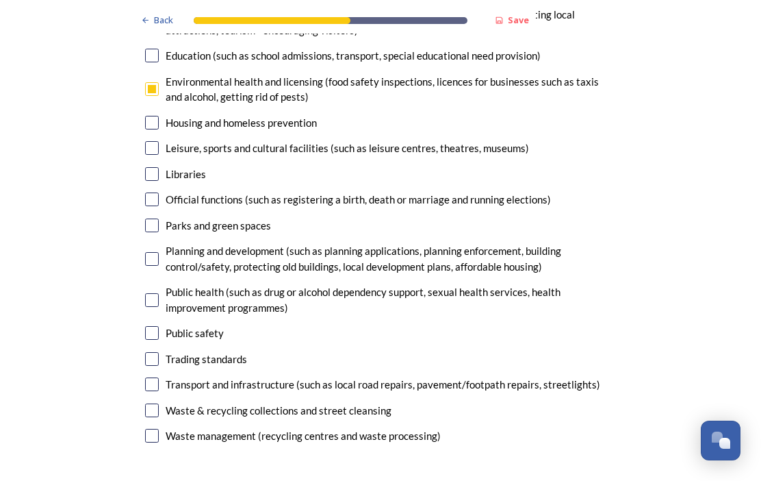
scroll to position [3325, 0]
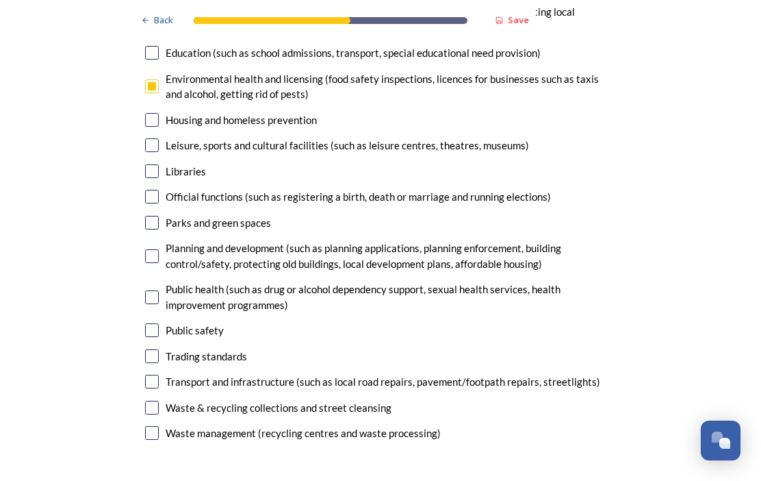
click at [158, 113] on input "checkbox" at bounding box center [152, 120] width 14 height 14
checkbox input "true"
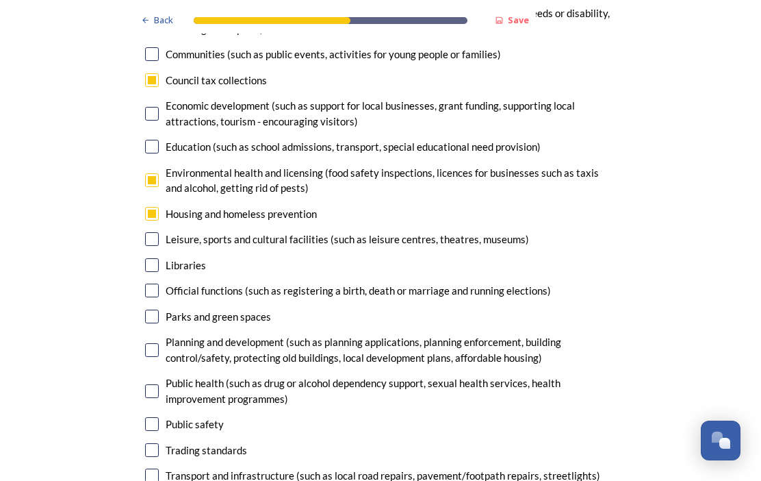
scroll to position [3230, 0]
click at [155, 259] on input "checkbox" at bounding box center [152, 266] width 14 height 14
checkbox input "true"
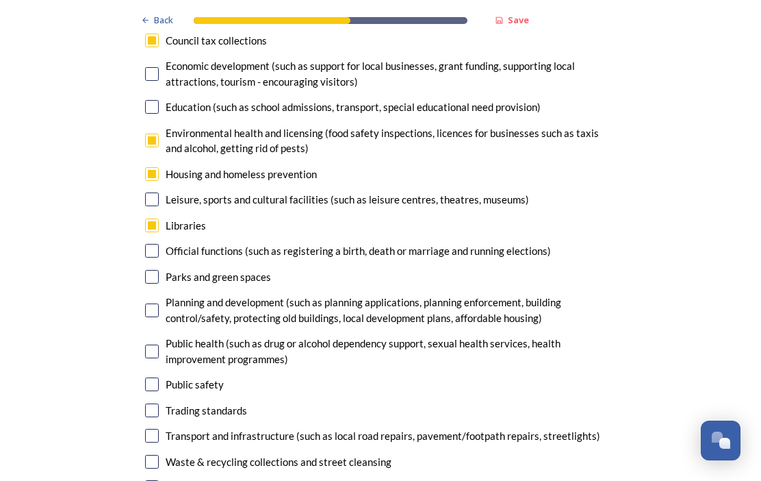
scroll to position [3278, 0]
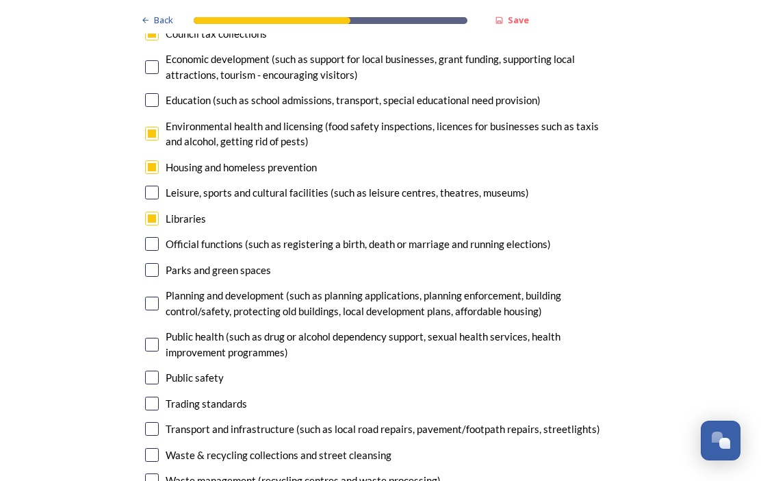
click at [158, 263] on input "checkbox" at bounding box center [152, 270] width 14 height 14
click at [157, 263] on input "checkbox" at bounding box center [152, 270] width 14 height 14
click at [158, 263] on input "checkbox" at bounding box center [152, 270] width 14 height 14
click at [157, 263] on input "checkbox" at bounding box center [152, 270] width 14 height 14
click at [158, 263] on input "checkbox" at bounding box center [152, 270] width 14 height 14
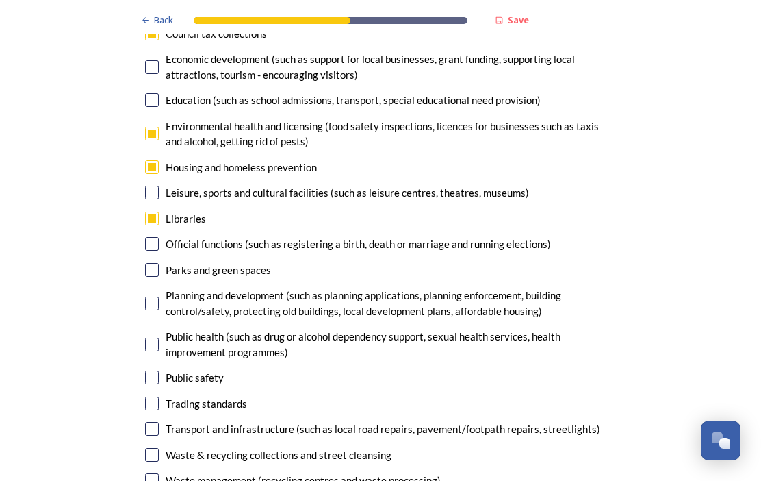
checkbox input "false"
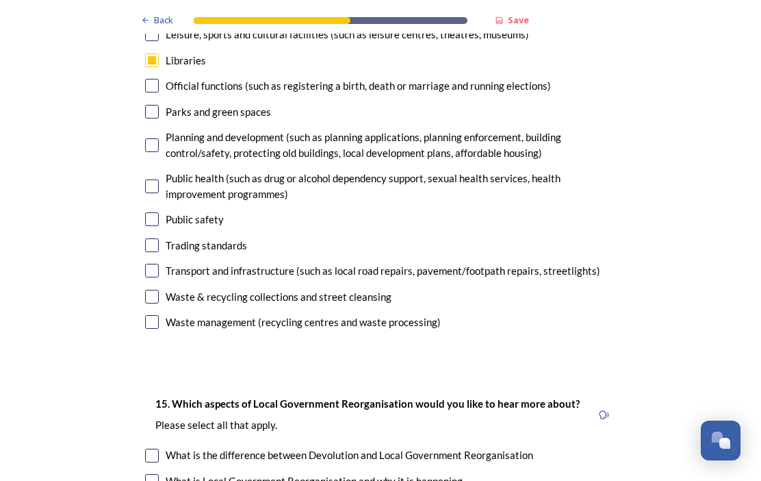
scroll to position [3436, 0]
click at [156, 212] on input "checkbox" at bounding box center [152, 219] width 14 height 14
click at [155, 212] on input "checkbox" at bounding box center [152, 219] width 14 height 14
checkbox input "false"
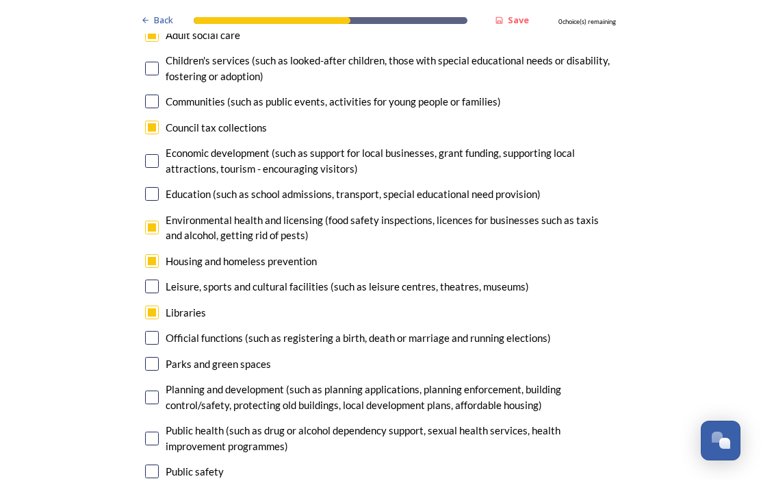
scroll to position [3184, 0]
click at [157, 254] on input "checkbox" at bounding box center [152, 261] width 14 height 14
checkbox input "false"
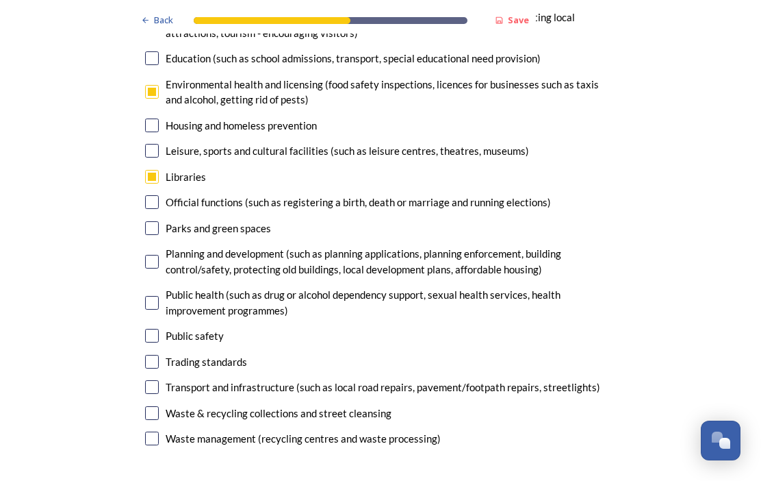
scroll to position [3321, 0]
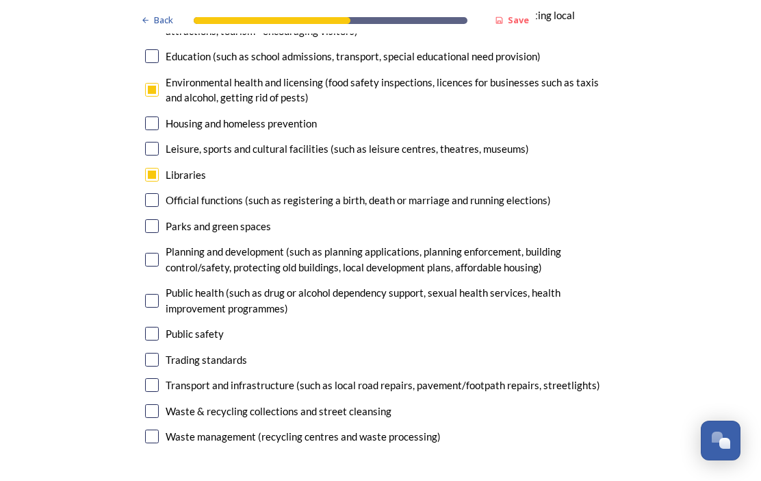
click at [157, 327] on input "checkbox" at bounding box center [152, 334] width 14 height 14
checkbox input "true"
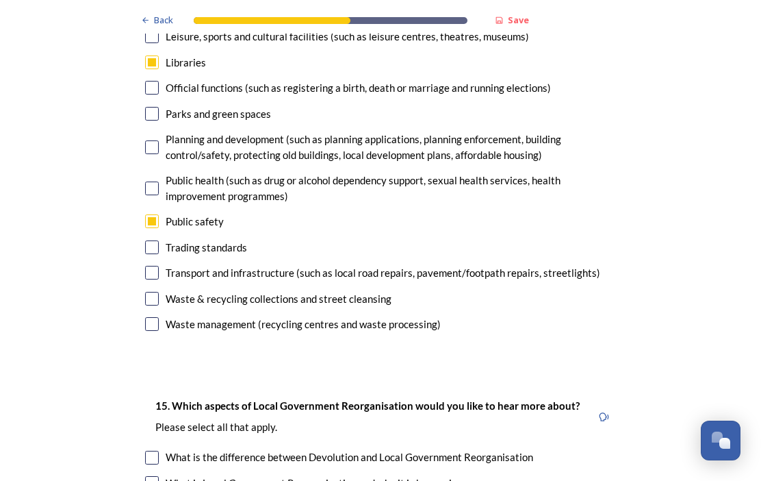
scroll to position [3434, 0]
click at [164, 291] on div "Waste & recycling collections and street cleansing" at bounding box center [380, 299] width 471 height 16
click at [156, 317] on input "checkbox" at bounding box center [152, 324] width 14 height 14
checkbox input "false"
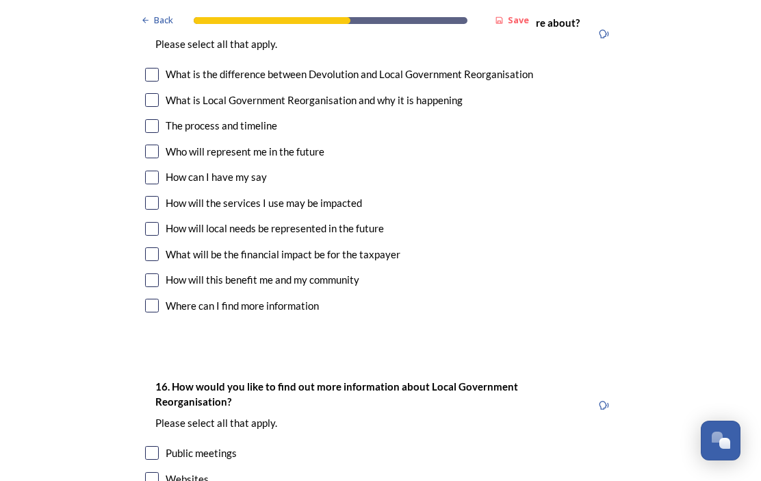
scroll to position [3816, 0]
click at [166, 220] on div "How will local needs be represented in the future" at bounding box center [275, 228] width 218 height 16
checkbox input "true"
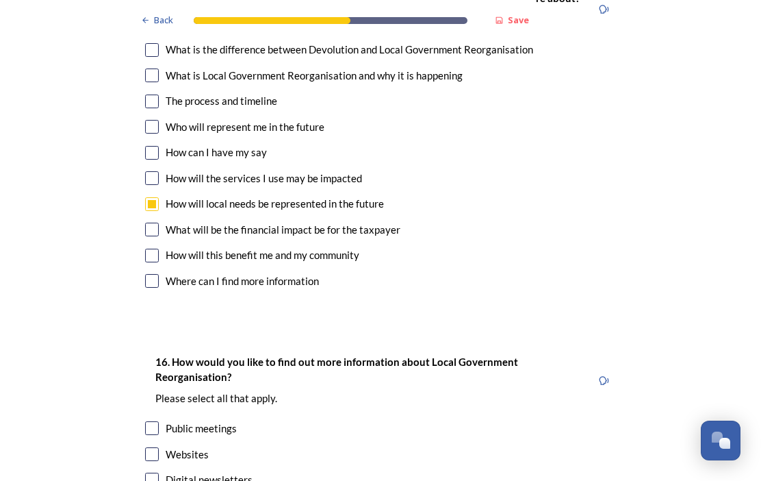
scroll to position [3841, 0]
click at [157, 120] on input "checkbox" at bounding box center [152, 127] width 14 height 14
checkbox input "true"
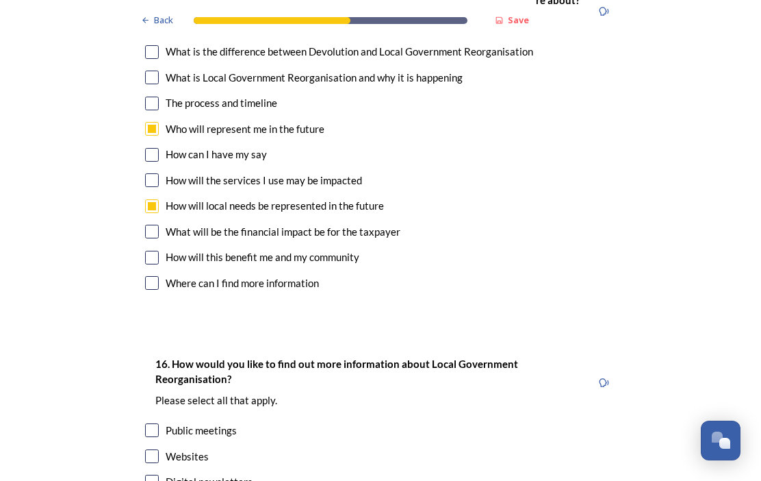
click at [153, 148] on input "checkbox" at bounding box center [152, 155] width 14 height 14
checkbox input "true"
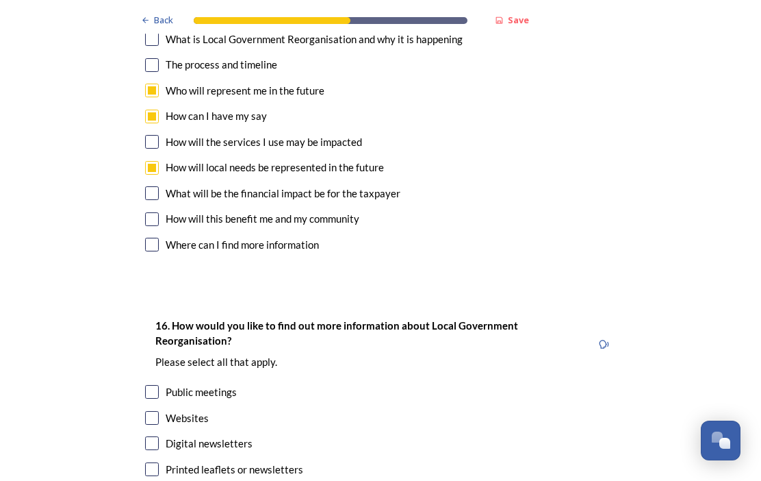
scroll to position [3880, 0]
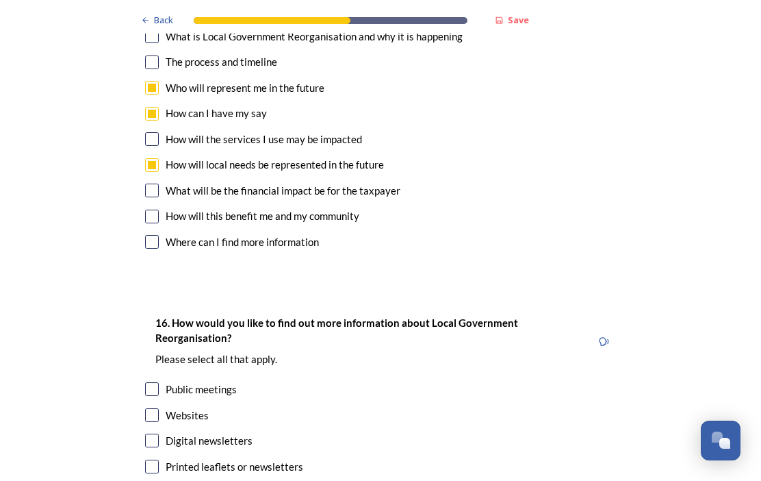
click at [152, 183] on input "checkbox" at bounding box center [152, 190] width 14 height 14
checkbox input "true"
click at [156, 209] on input "checkbox" at bounding box center [152, 216] width 14 height 14
checkbox input "true"
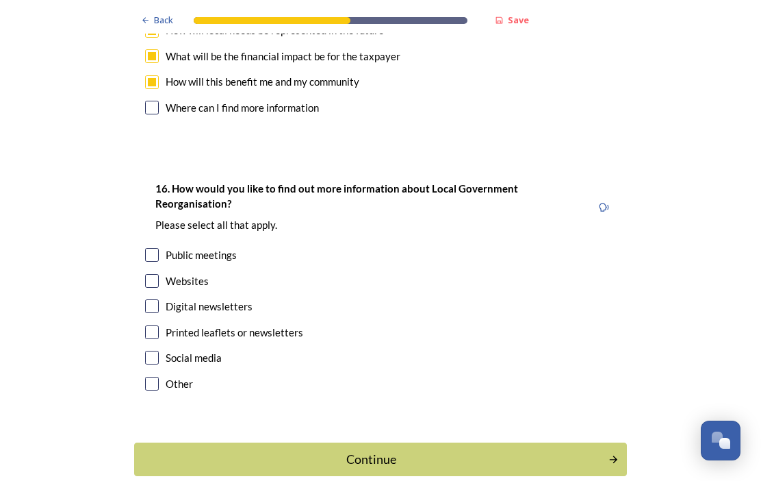
scroll to position [4014, 0]
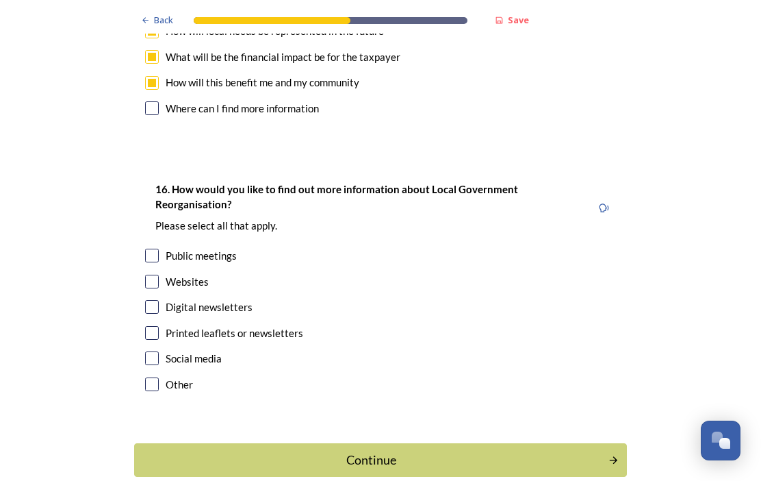
click at [155, 300] on input "checkbox" at bounding box center [152, 307] width 14 height 14
checkbox input "true"
click at [516, 450] on div "Continue" at bounding box center [371, 459] width 459 height 18
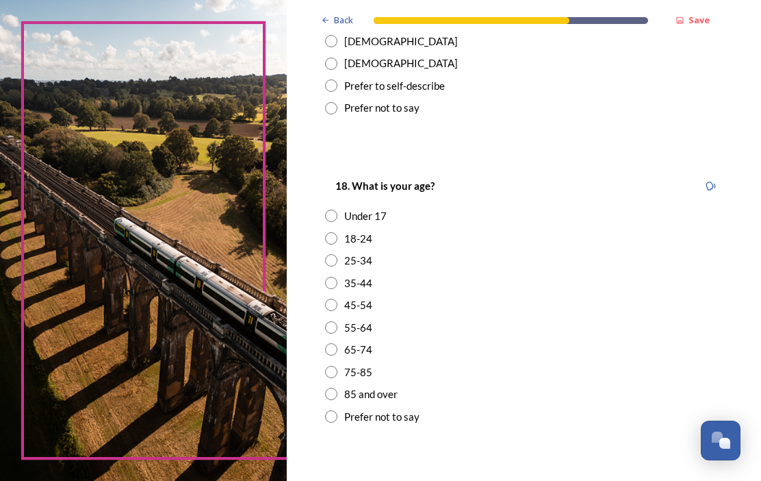
scroll to position [307, 0]
click at [337, 47] on input "radio" at bounding box center [331, 41] width 12 height 12
radio input "true"
click at [337, 355] on input "radio" at bounding box center [331, 349] width 12 height 12
radio input "true"
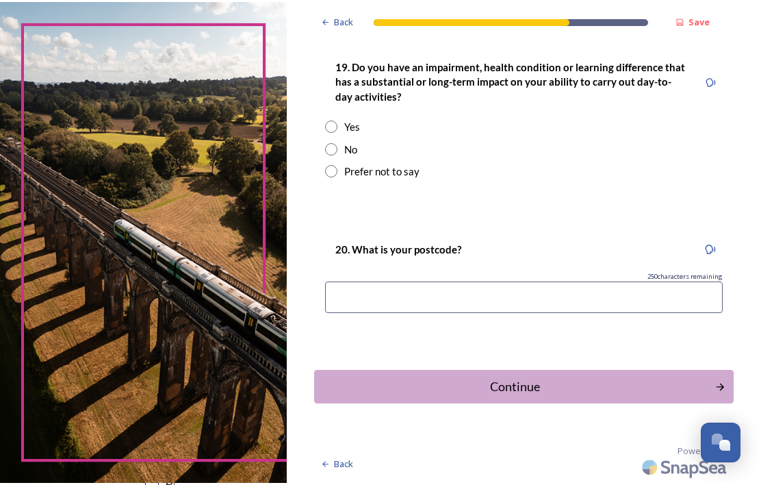
scroll to position [739, 0]
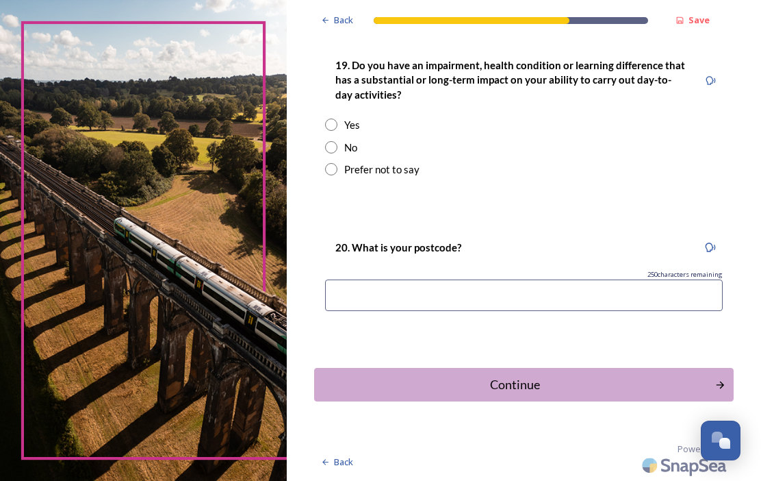
click at [342, 155] on div "No" at bounding box center [524, 148] width 398 height 16
radio input "true"
click at [371, 301] on input at bounding box center [524, 294] width 398 height 31
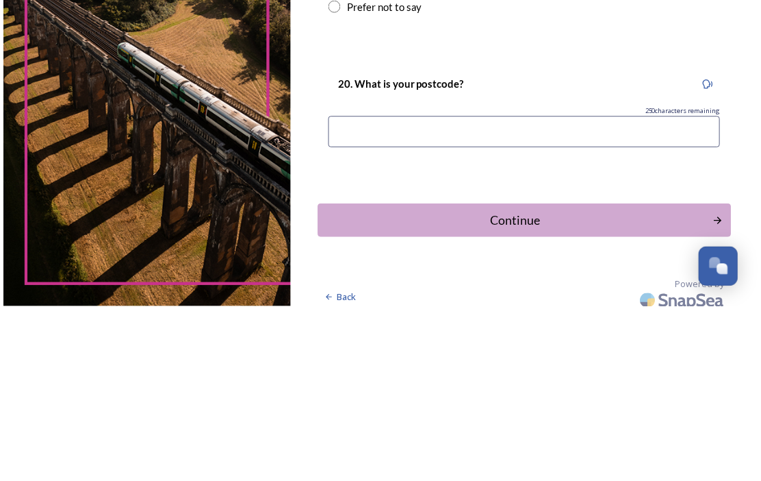
scroll to position [735, 0]
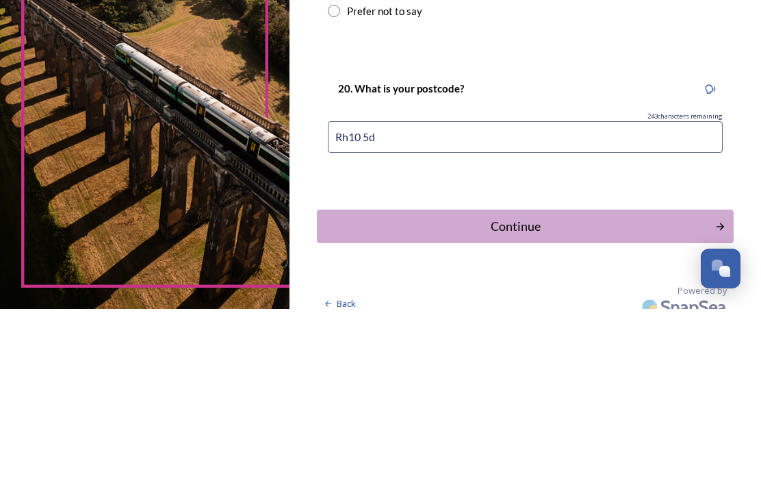
type input "Rh10 5df"
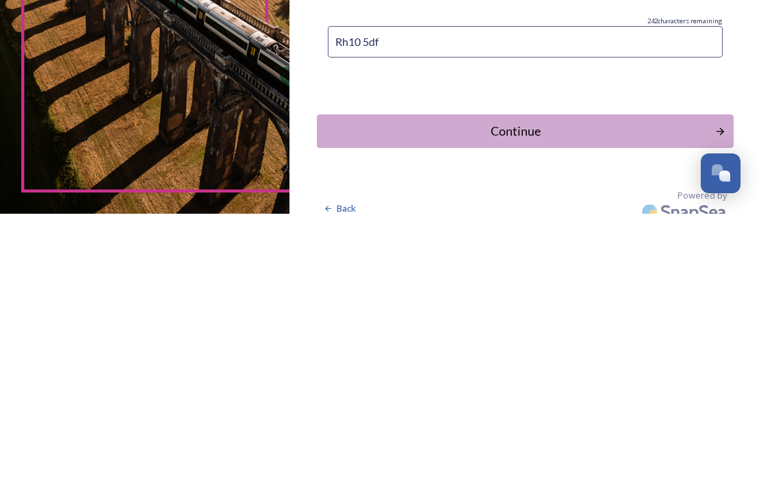
click at [652, 385] on button "Continue" at bounding box center [525, 402] width 417 height 34
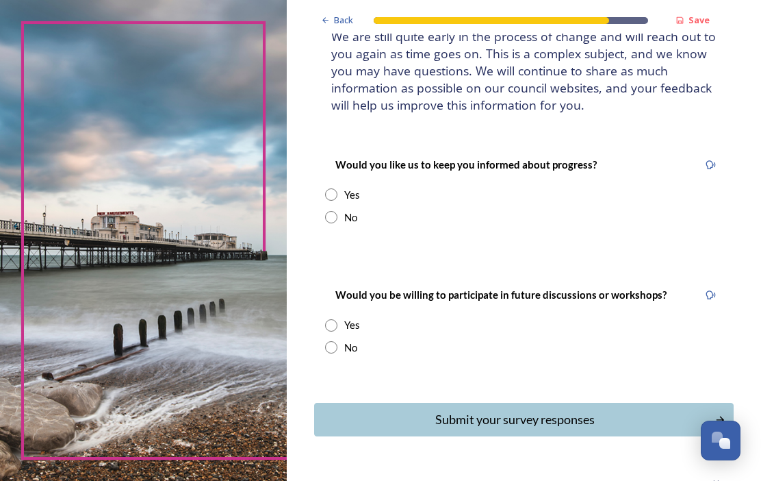
scroll to position [111, 0]
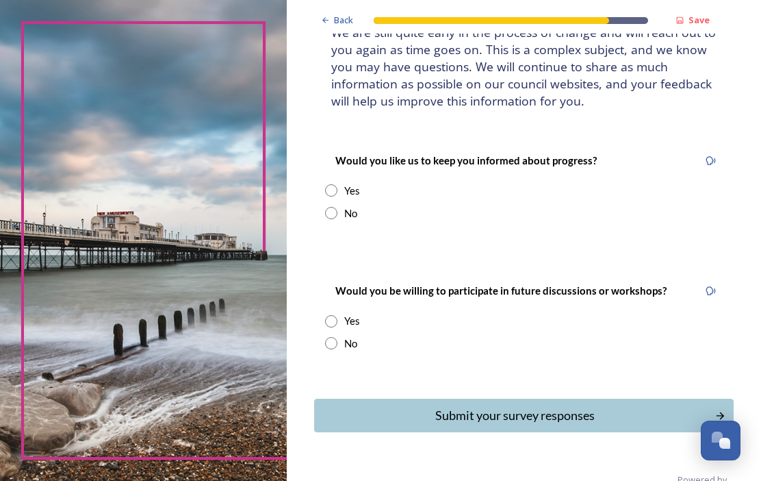
click at [337, 188] on input "radio" at bounding box center [331, 190] width 12 height 12
radio input "true"
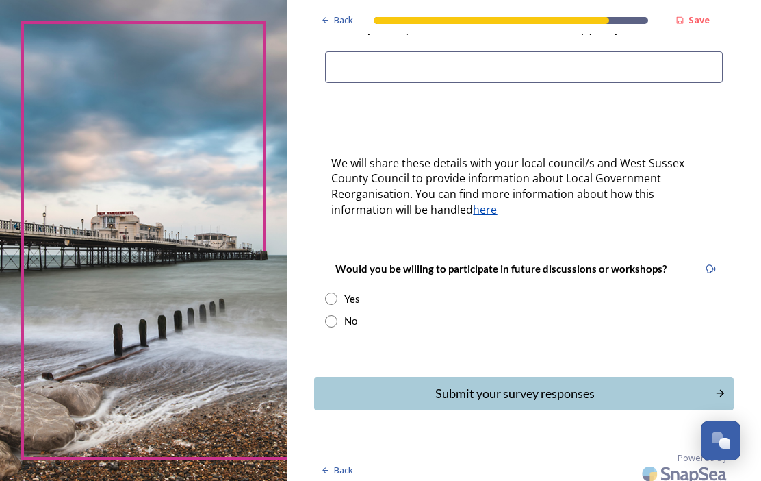
scroll to position [372, 0]
click at [356, 313] on div "No" at bounding box center [524, 321] width 398 height 16
radio input "true"
click at [667, 385] on div "Submit your survey responses" at bounding box center [514, 393] width 385 height 18
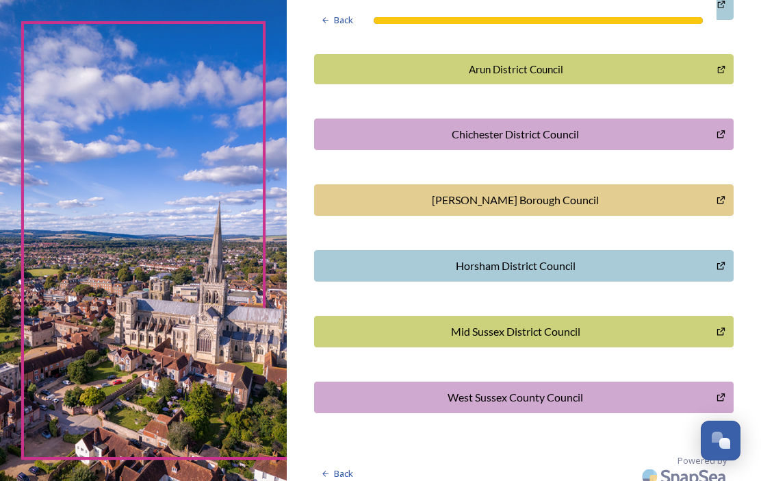
scroll to position [389, 0]
